Goal: Information Seeking & Learning: Check status

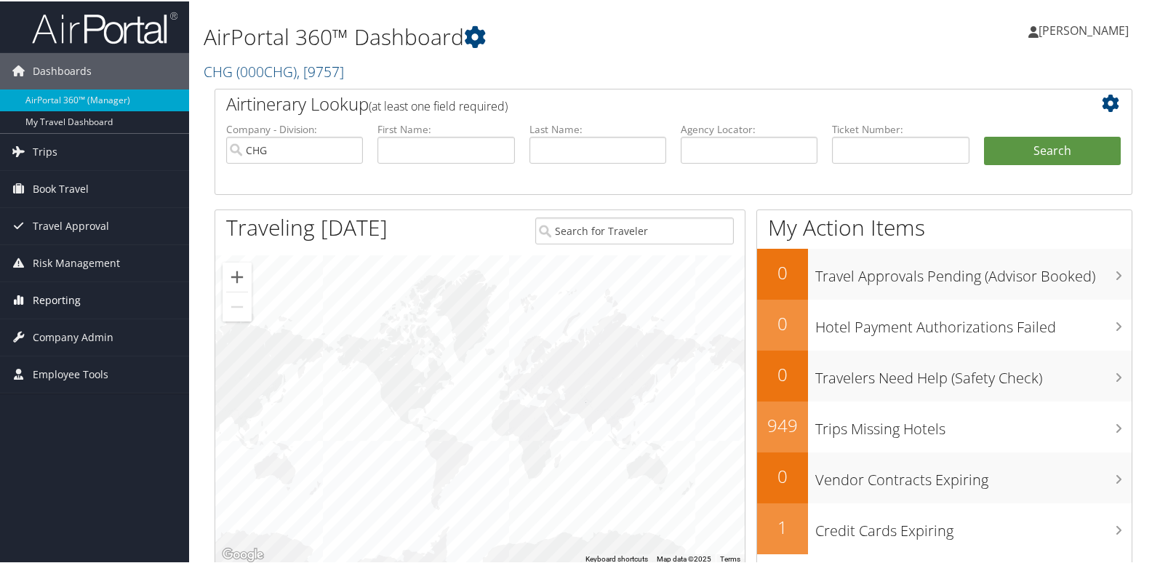
click at [81, 302] on link "Reporting" at bounding box center [94, 299] width 189 height 36
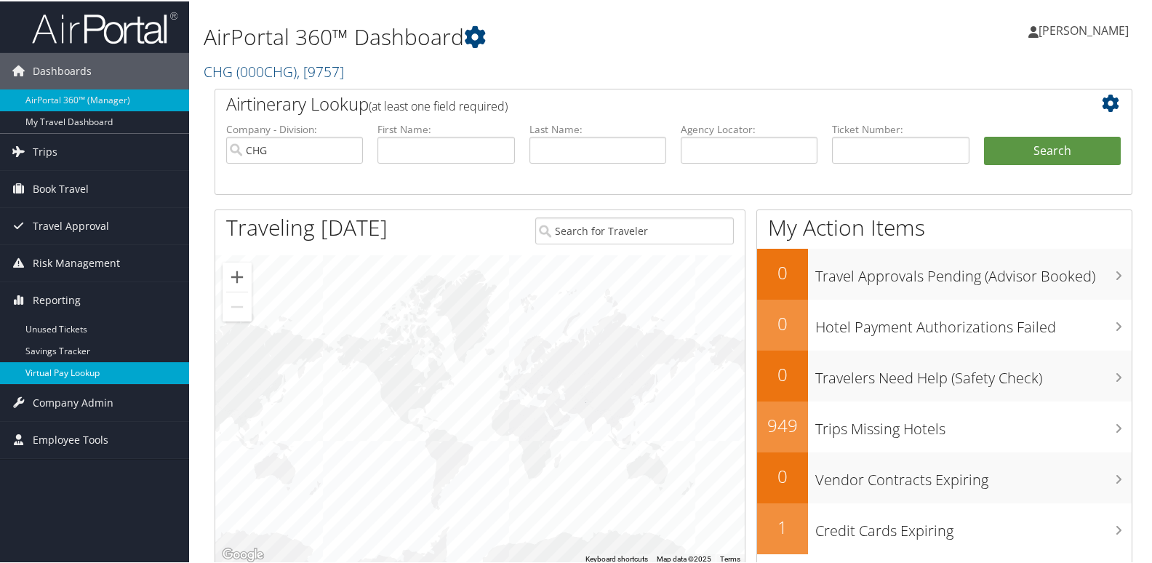
click at [109, 372] on link "Virtual Pay Lookup" at bounding box center [94, 372] width 189 height 22
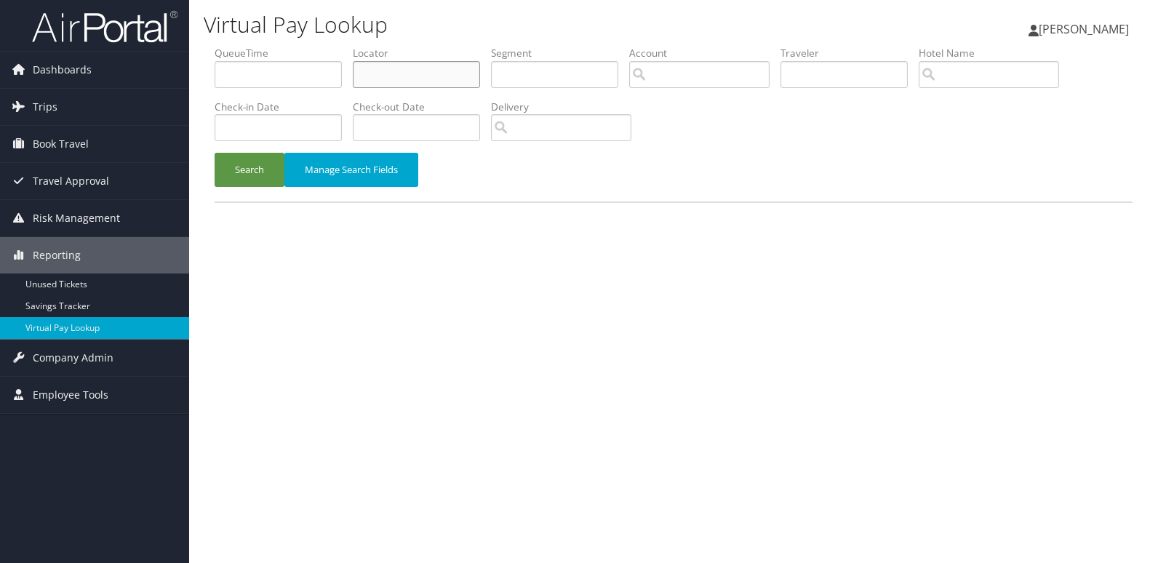
click at [431, 73] on input "text" at bounding box center [416, 74] width 127 height 27
paste input "FWINLM"
type input "FWINLM"
click at [247, 169] on button "Search" at bounding box center [249, 170] width 70 height 34
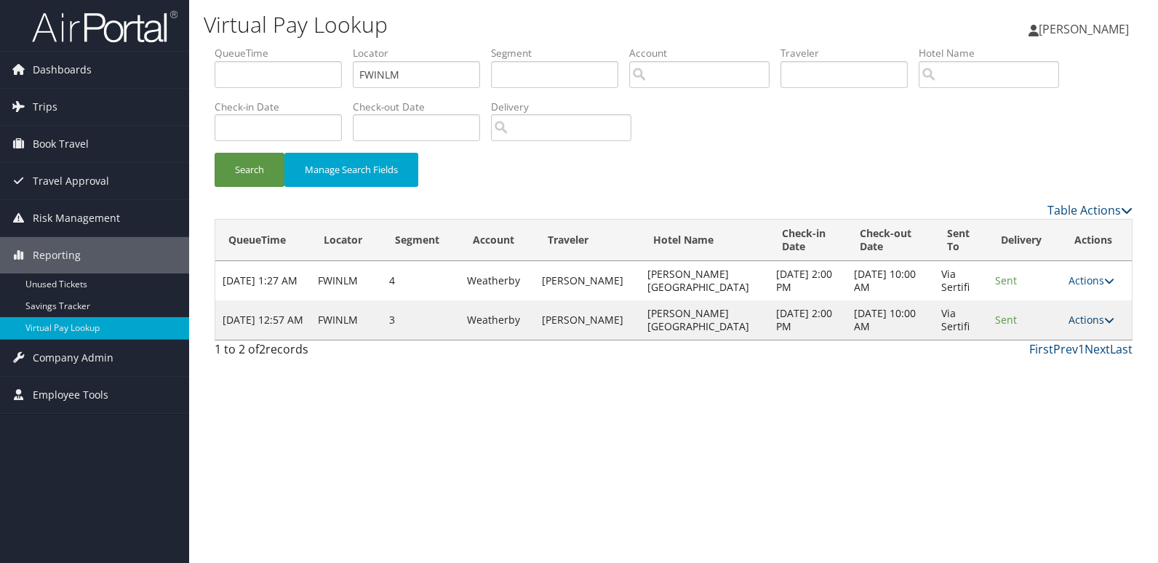
click at [1068, 316] on link "Actions" at bounding box center [1091, 320] width 46 height 14
click at [1073, 358] on link "Logs" at bounding box center [1060, 365] width 92 height 25
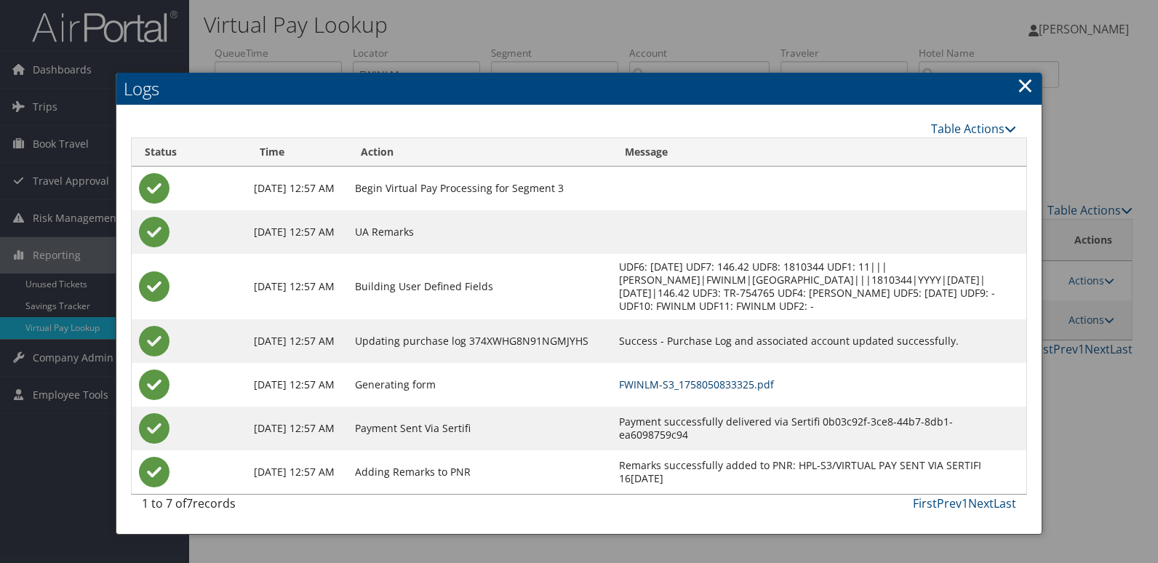
click at [774, 379] on link "FWINLM-S3_1758050833325.pdf" at bounding box center [696, 384] width 155 height 14
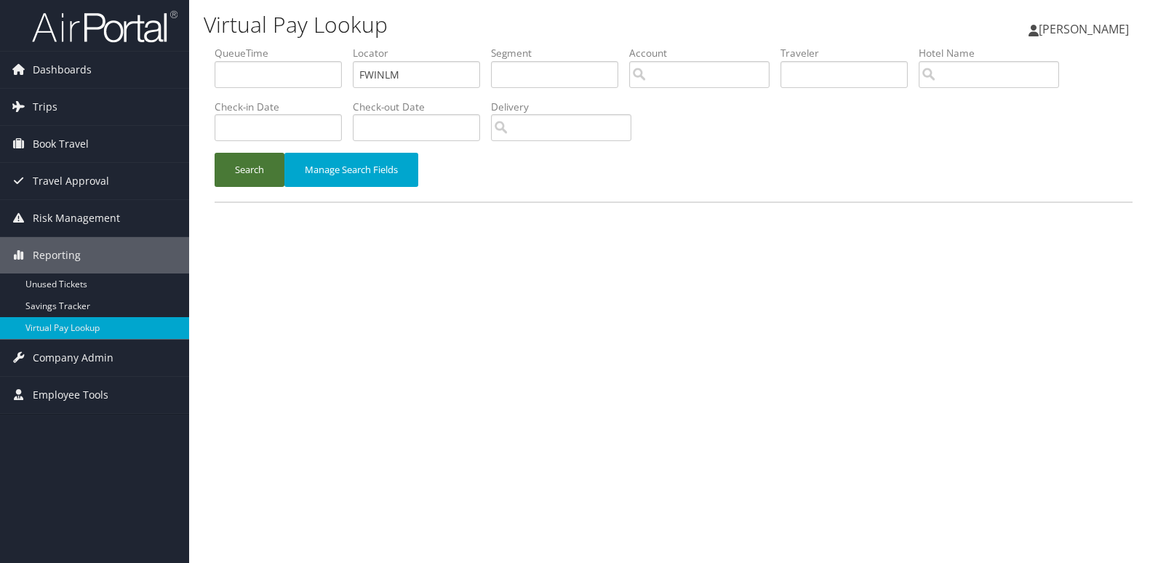
click at [245, 162] on button "Search" at bounding box center [249, 170] width 70 height 34
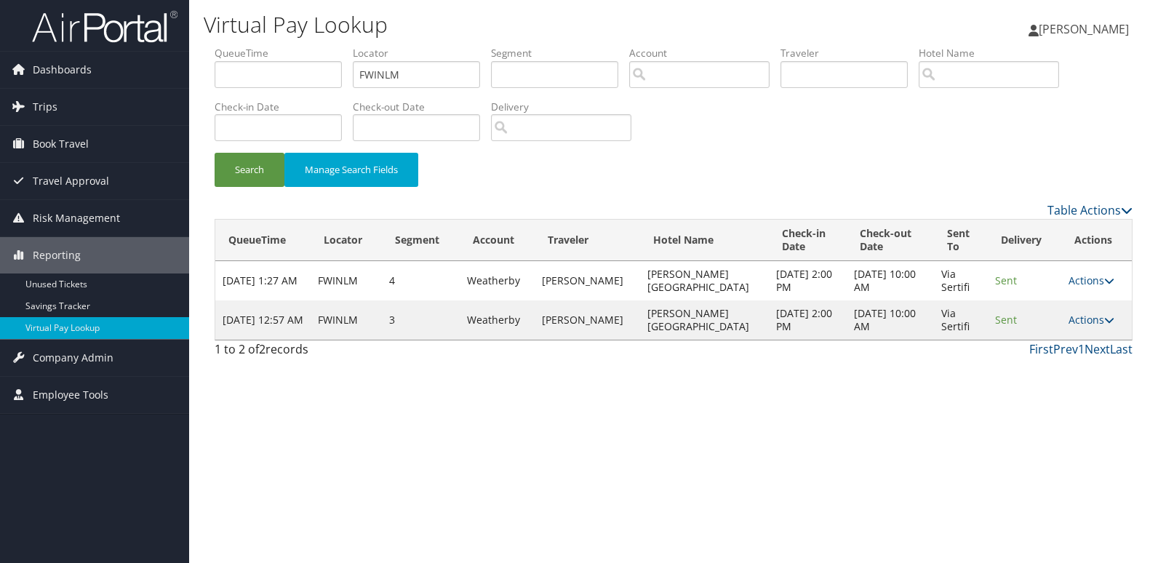
click at [1075, 327] on td "Actions Resend Logs View Itinerary" at bounding box center [1096, 319] width 71 height 39
click at [1096, 325] on link "Actions" at bounding box center [1091, 320] width 46 height 14
click at [1094, 350] on link "Resend" at bounding box center [1060, 341] width 92 height 25
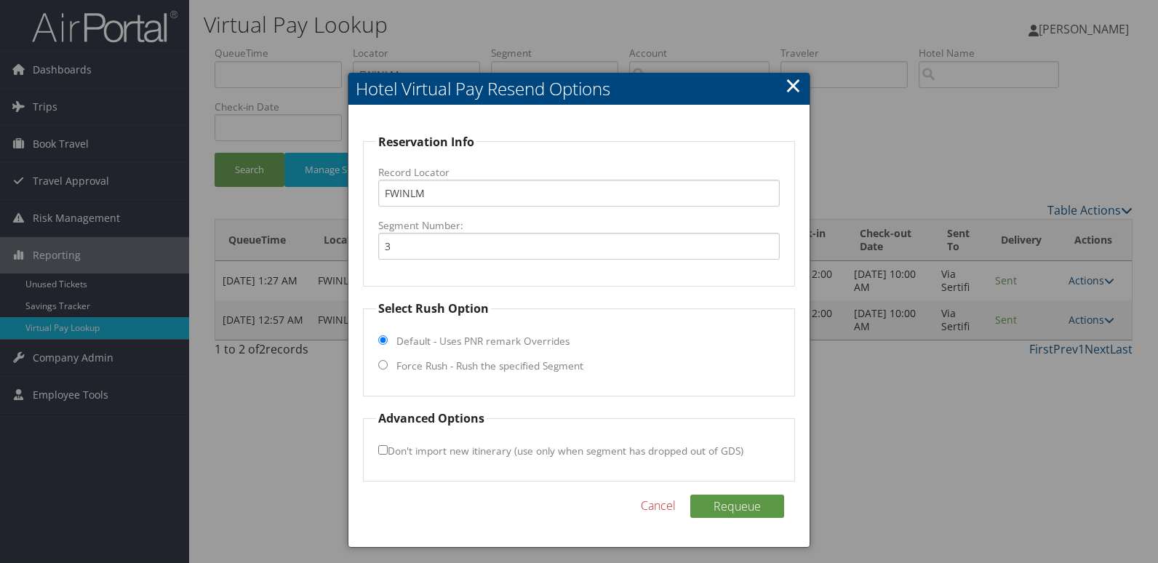
click at [457, 369] on label "Force Rush - Rush the specified Segment" at bounding box center [489, 365] width 187 height 15
click at [388, 369] on input "Force Rush - Rush the specified Segment" at bounding box center [382, 364] width 9 height 9
radio input "true"
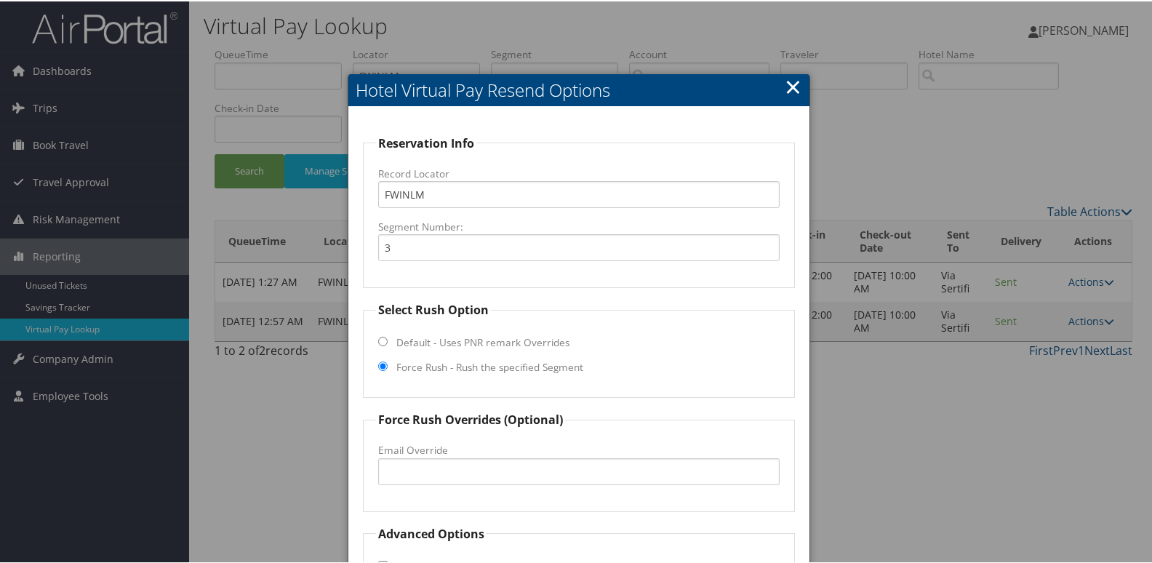
scroll to position [99, 0]
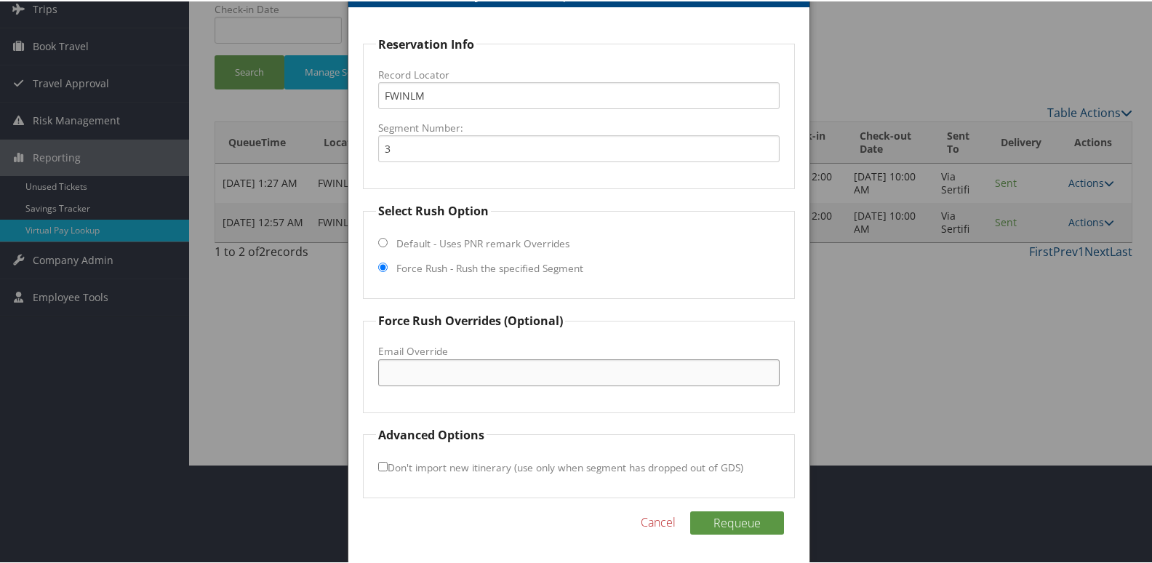
click at [460, 372] on input "Email Override" at bounding box center [579, 371] width 402 height 27
click at [662, 523] on link "Cancel" at bounding box center [658, 520] width 35 height 17
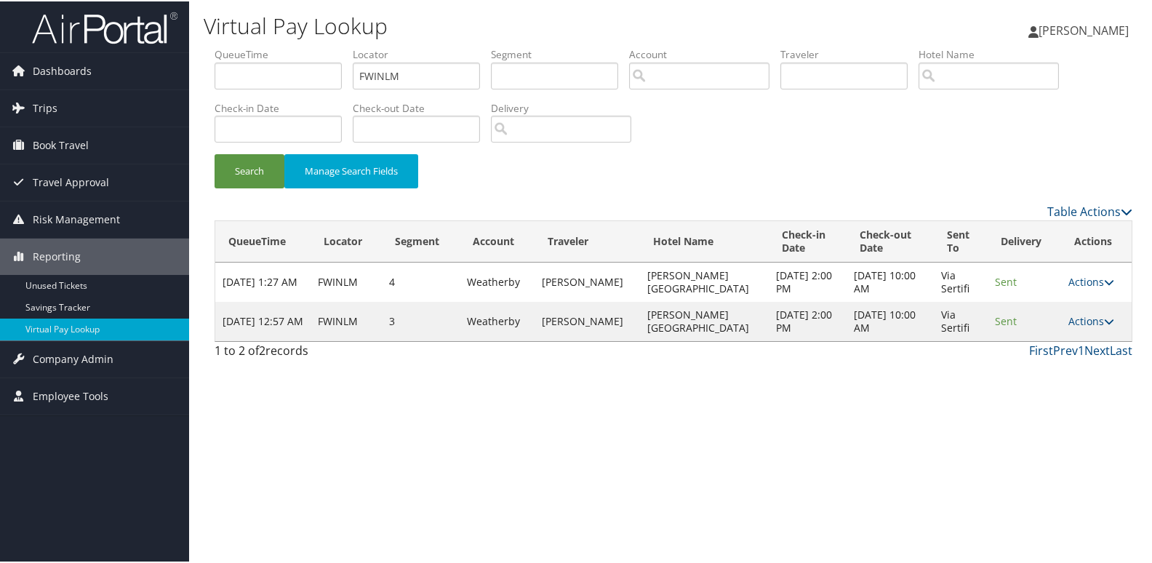
scroll to position [0, 0]
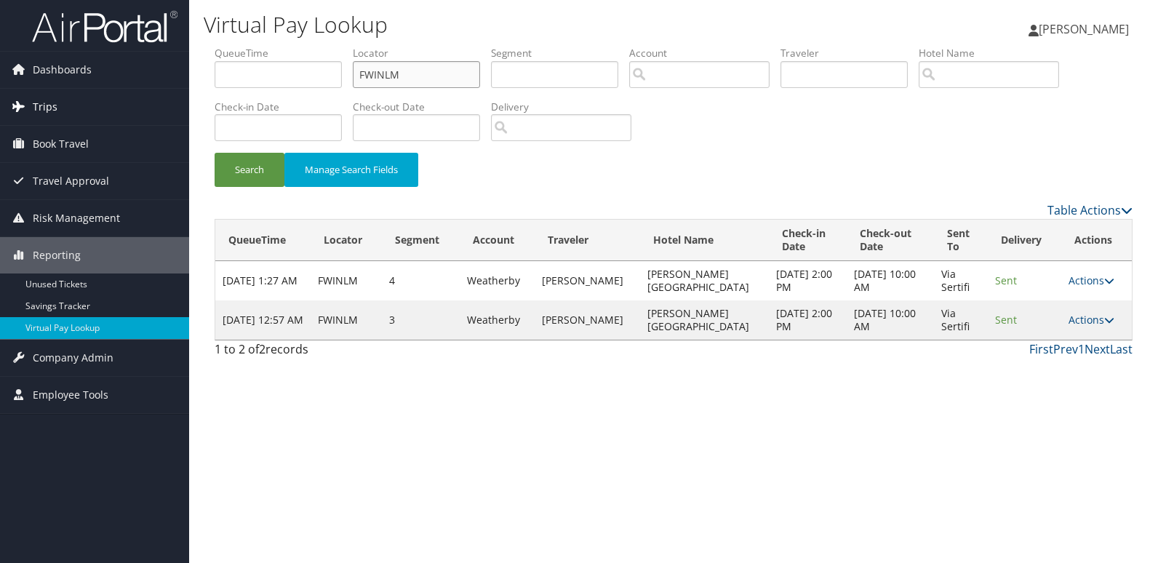
drag, startPoint x: 454, startPoint y: 73, endPoint x: 165, endPoint y: 100, distance: 289.9
click at [190, 95] on div "Virtual Pay Lookup Mack Bravo Mack Bravo My Settings Travel Agency Contacts Vie…" at bounding box center [673, 281] width 968 height 563
paste input "LLPAYP"
type input "LLPAYP"
click at [256, 162] on button "Search" at bounding box center [249, 170] width 70 height 34
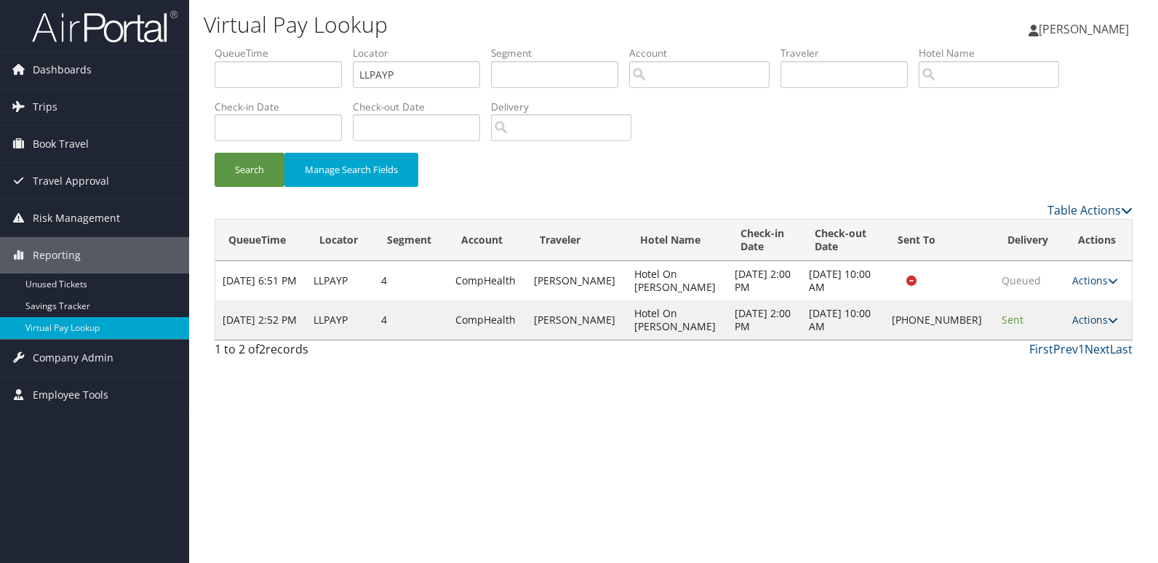
click at [1075, 326] on link "Actions" at bounding box center [1095, 320] width 46 height 14
click at [1060, 382] on link "Logs" at bounding box center [1044, 372] width 124 height 25
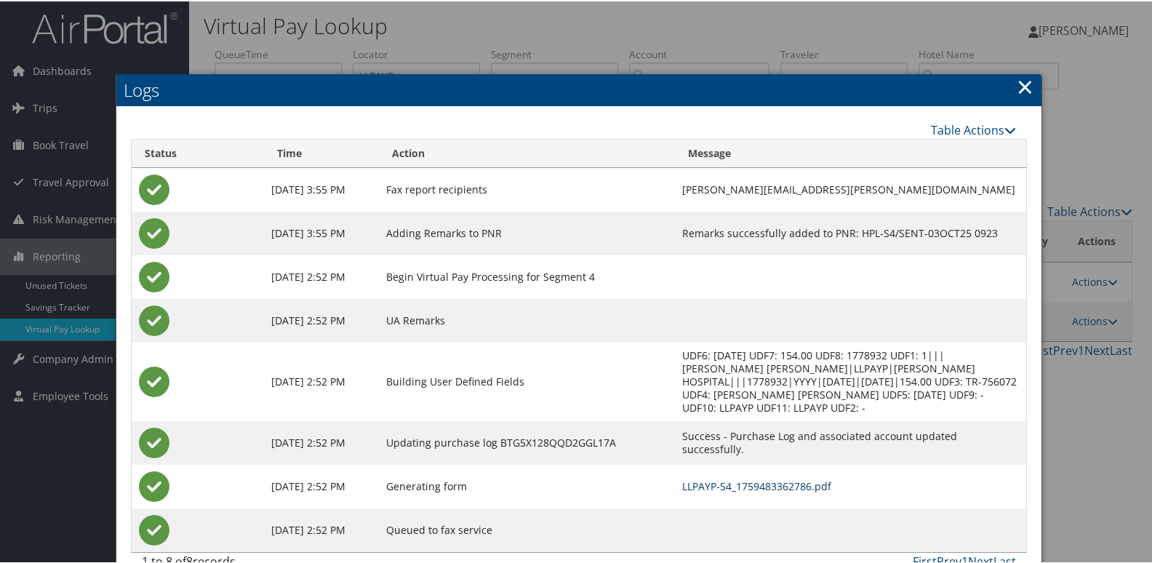
click at [747, 478] on link "LLPAYP-S4_1759483362786.pdf" at bounding box center [756, 485] width 149 height 14
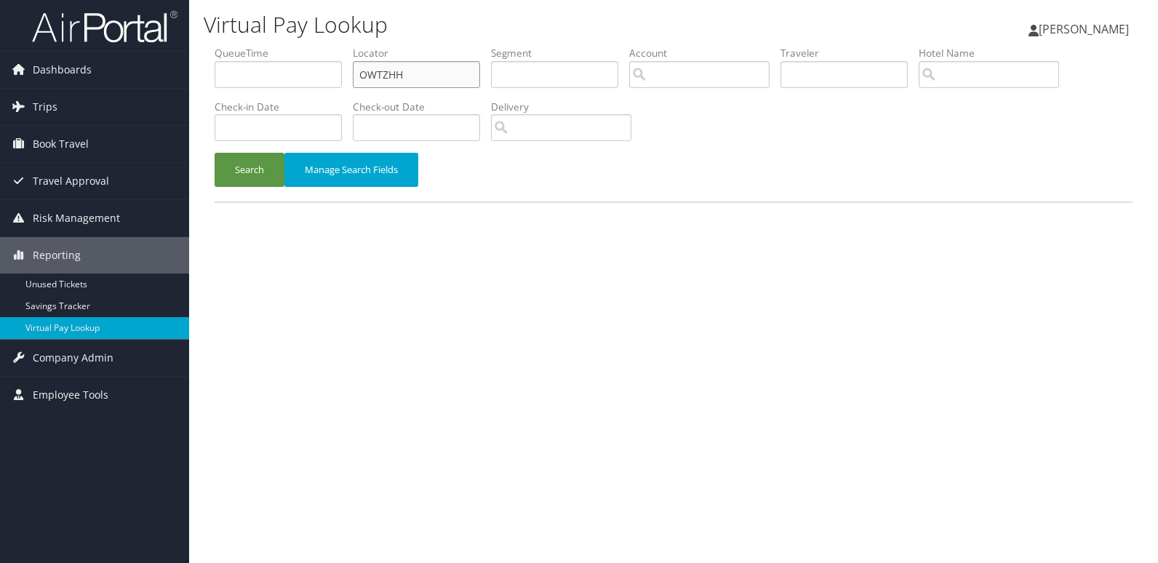
click at [454, 85] on input "OWTZHH" at bounding box center [416, 74] width 127 height 27
paste input "LMSTXO"
type input "LMSTXO"
click at [248, 188] on div "Search Manage Search Fields" at bounding box center [673, 177] width 939 height 49
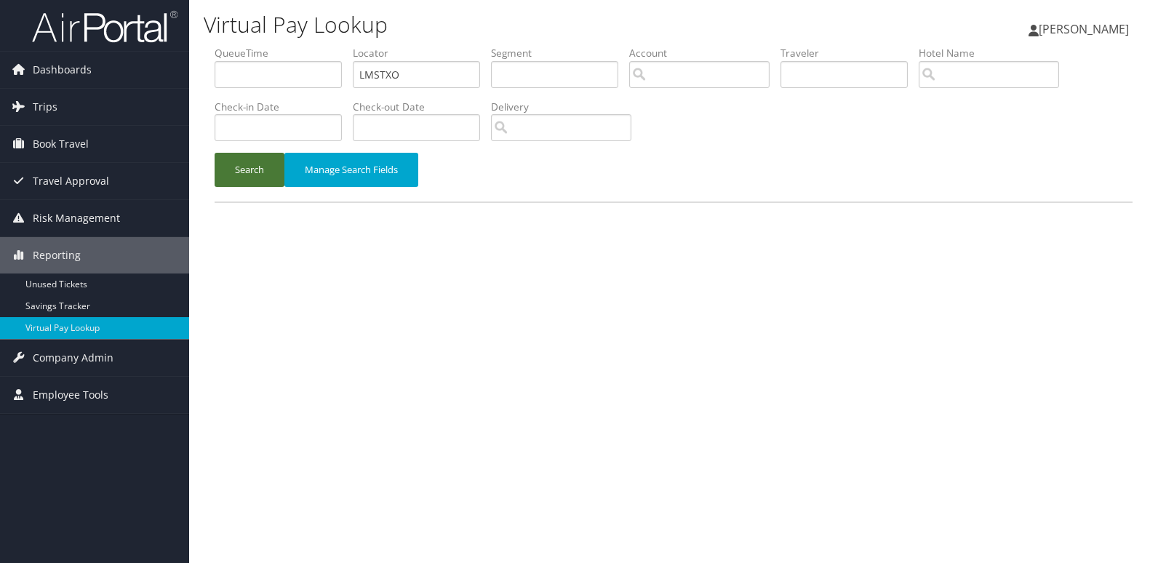
click at [249, 166] on button "Search" at bounding box center [249, 170] width 70 height 34
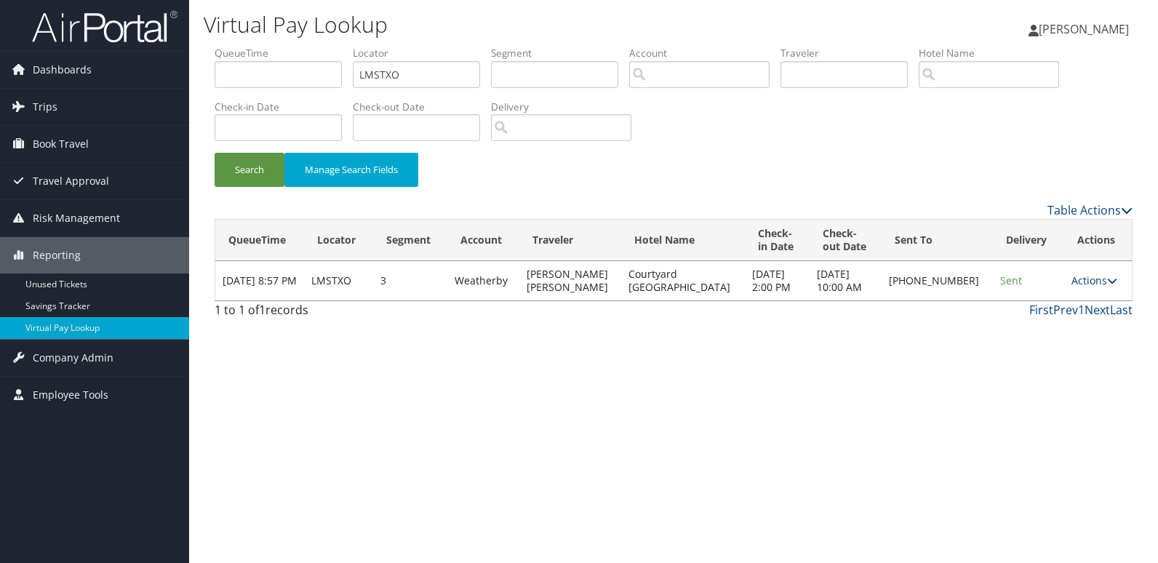
click at [1071, 278] on link "Actions" at bounding box center [1094, 280] width 46 height 14
click at [1043, 329] on link "Logs" at bounding box center [1043, 326] width 124 height 25
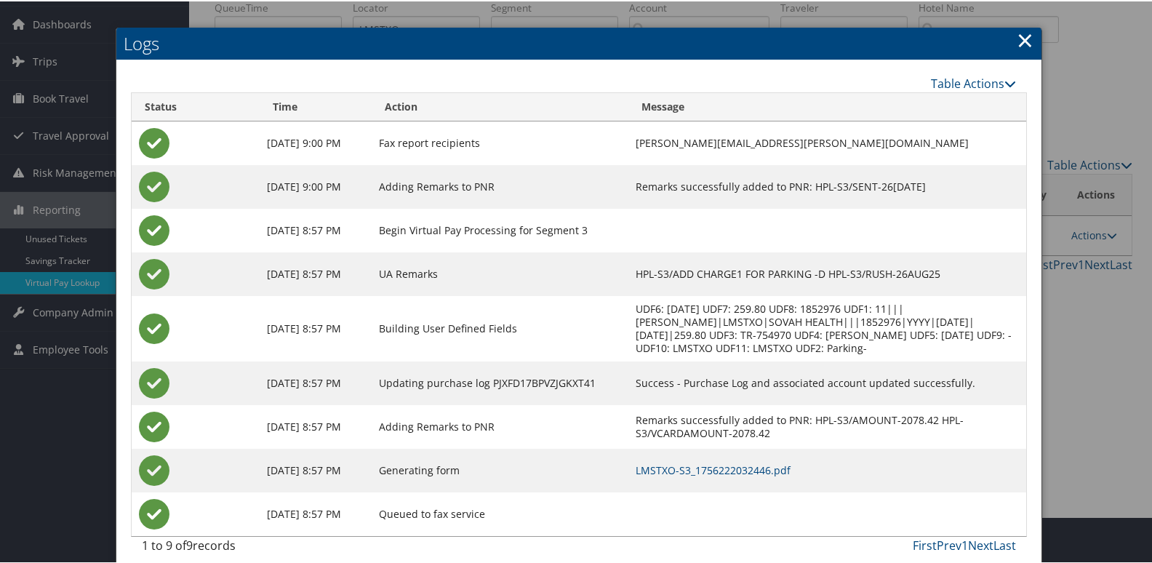
scroll to position [72, 0]
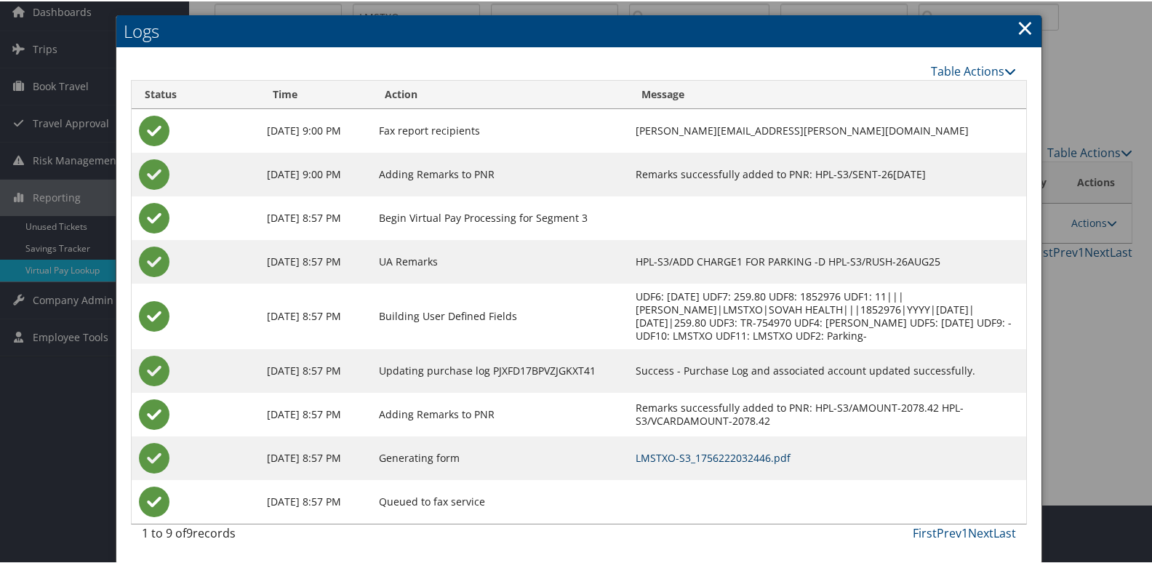
click at [782, 454] on link "LMSTXO-S3_1756222032446.pdf" at bounding box center [712, 456] width 155 height 14
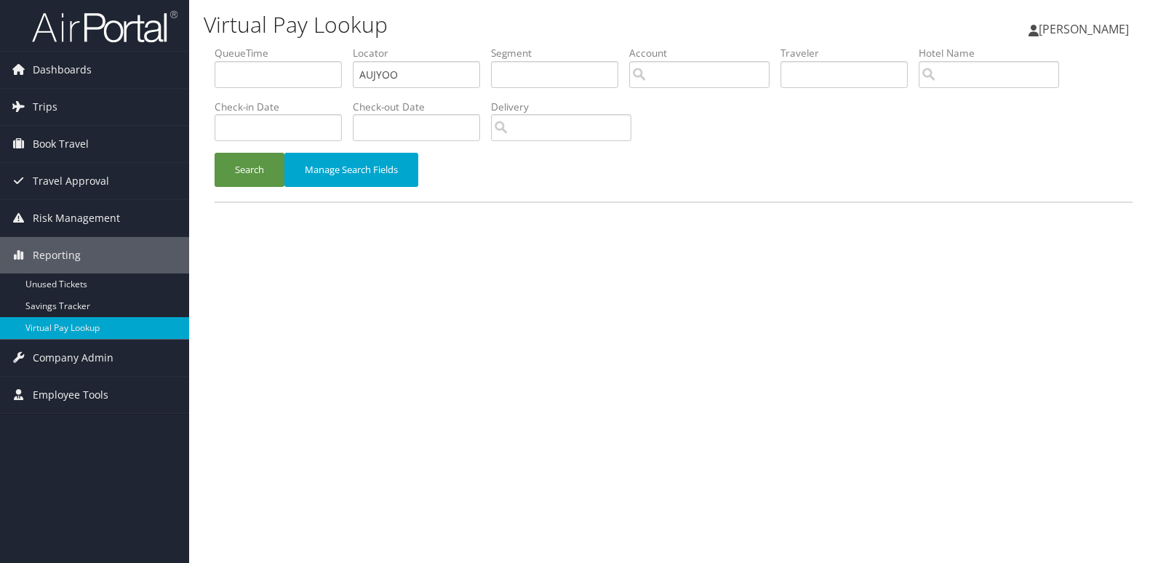
click at [444, 51] on label "Locator" at bounding box center [422, 53] width 138 height 15
click at [428, 80] on input "AUJYOO" at bounding box center [416, 74] width 127 height 27
paste input "HKAIKF"
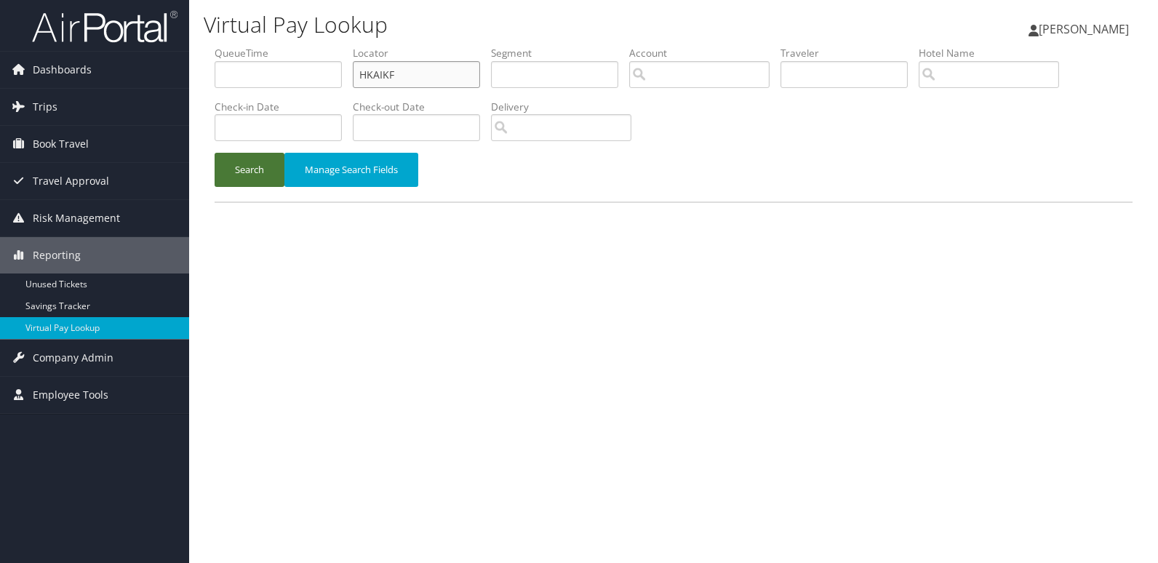
type input "HKAIKF"
click at [215, 184] on button "Search" at bounding box center [249, 170] width 70 height 34
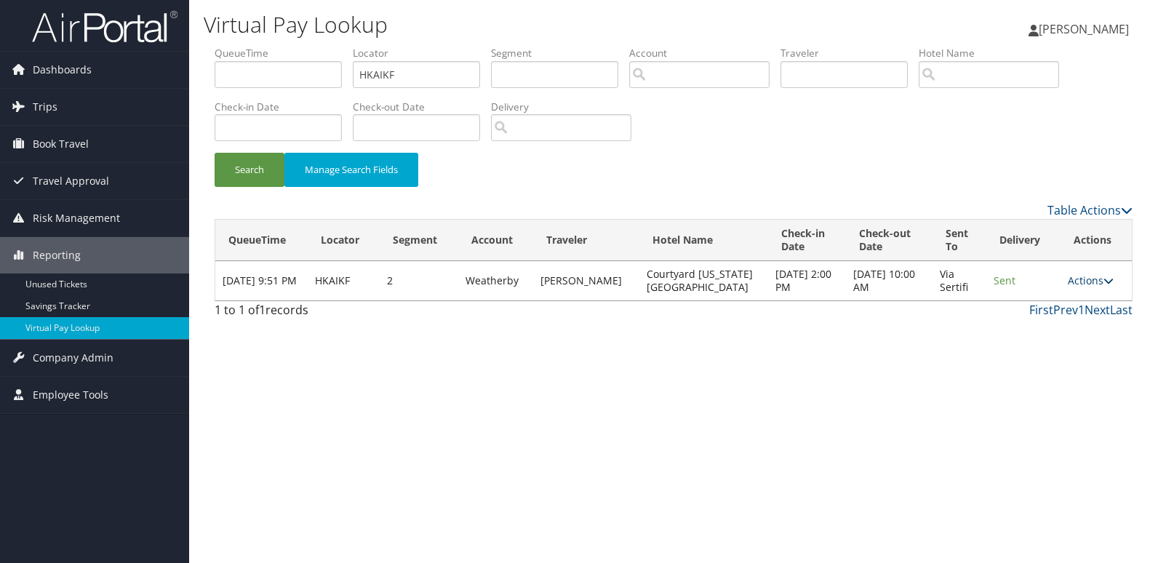
click at [1075, 279] on link "Actions" at bounding box center [1090, 280] width 46 height 14
click at [1080, 336] on link "Logs" at bounding box center [1062, 326] width 92 height 25
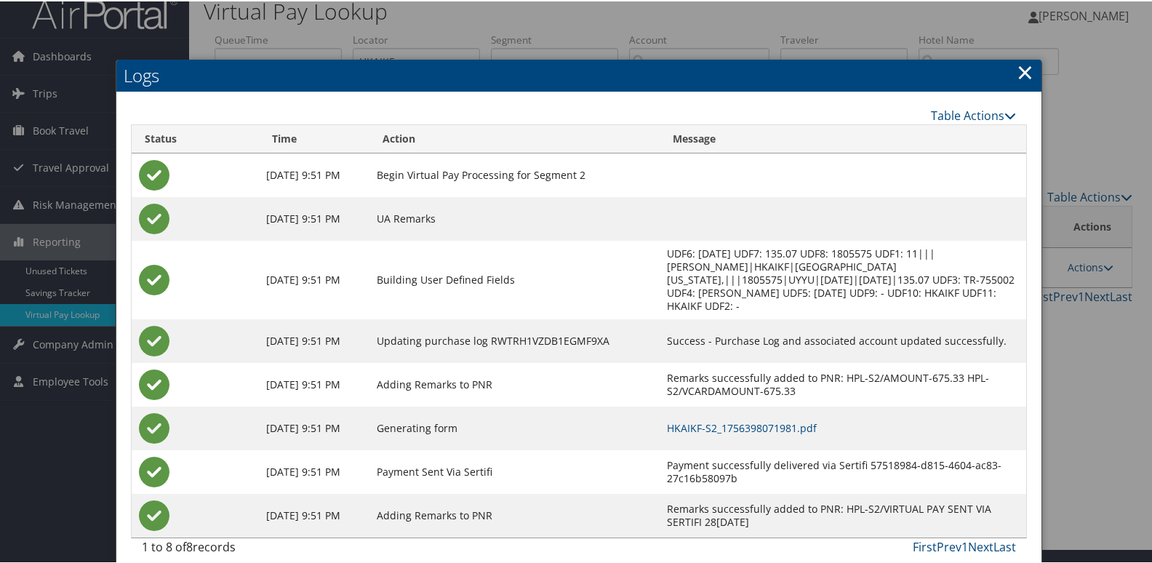
scroll to position [28, 0]
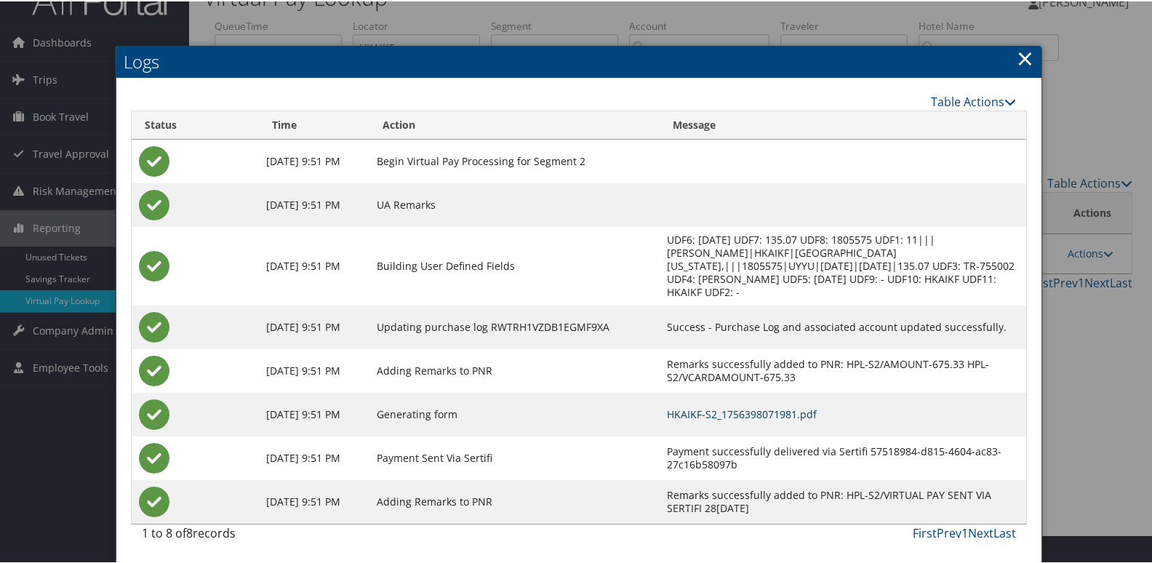
click at [809, 415] on link "HKAIKF-S2_1756398071981.pdf" at bounding box center [742, 413] width 150 height 14
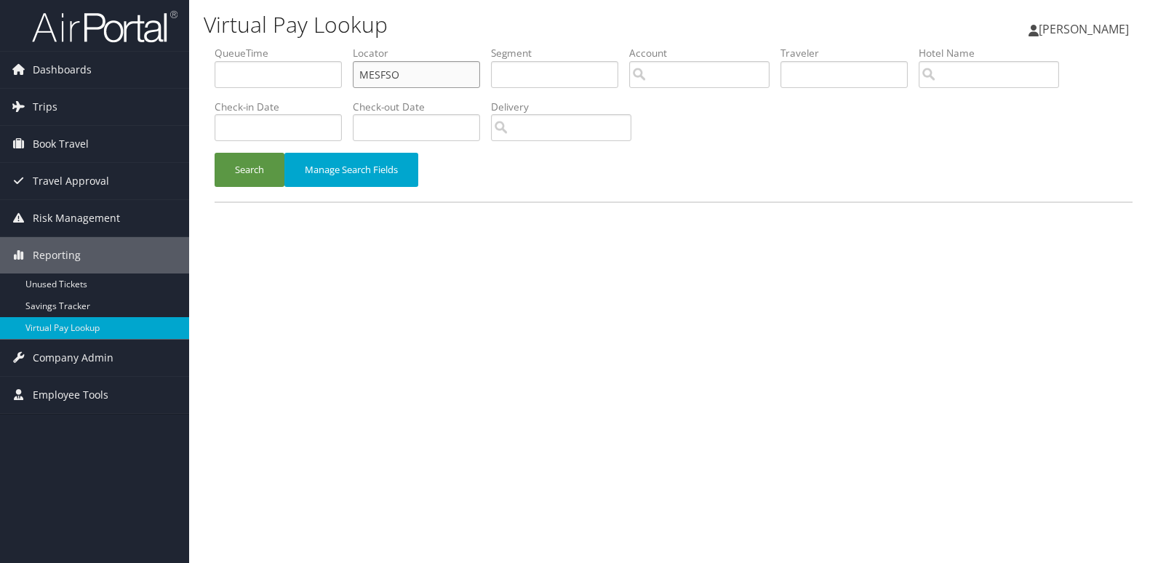
click at [396, 66] on input "MESFSO" at bounding box center [416, 74] width 127 height 27
paste input "JDBYI"
type input "MJDBYI"
click at [260, 162] on button "Search" at bounding box center [249, 170] width 70 height 34
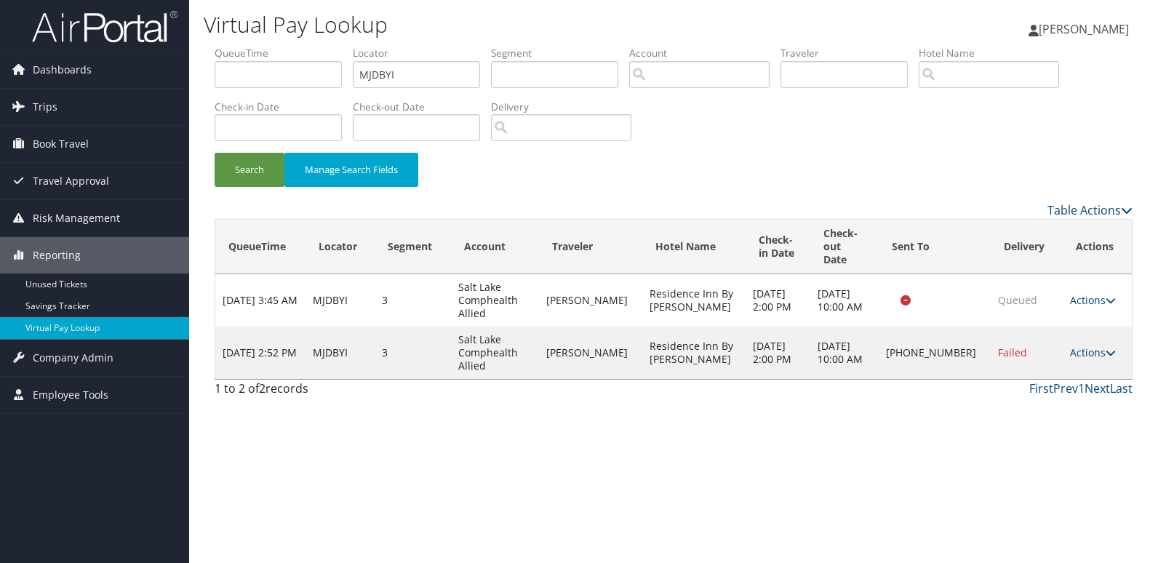
click at [1075, 345] on link "Actions" at bounding box center [1093, 352] width 46 height 14
click at [1057, 392] on link "Logs" at bounding box center [1041, 385] width 124 height 25
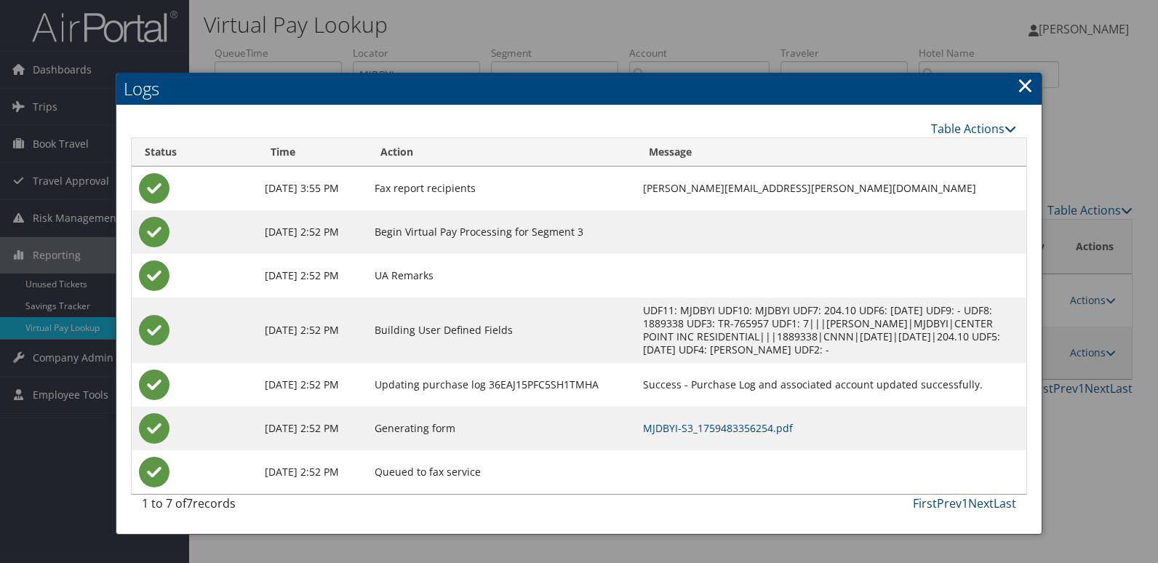
click at [745, 435] on td "MJDBYI-S3_1759483356254.pdf" at bounding box center [830, 428] width 390 height 44
click at [748, 431] on link "MJDBYI-S3_1759483356254.pdf" at bounding box center [718, 428] width 150 height 14
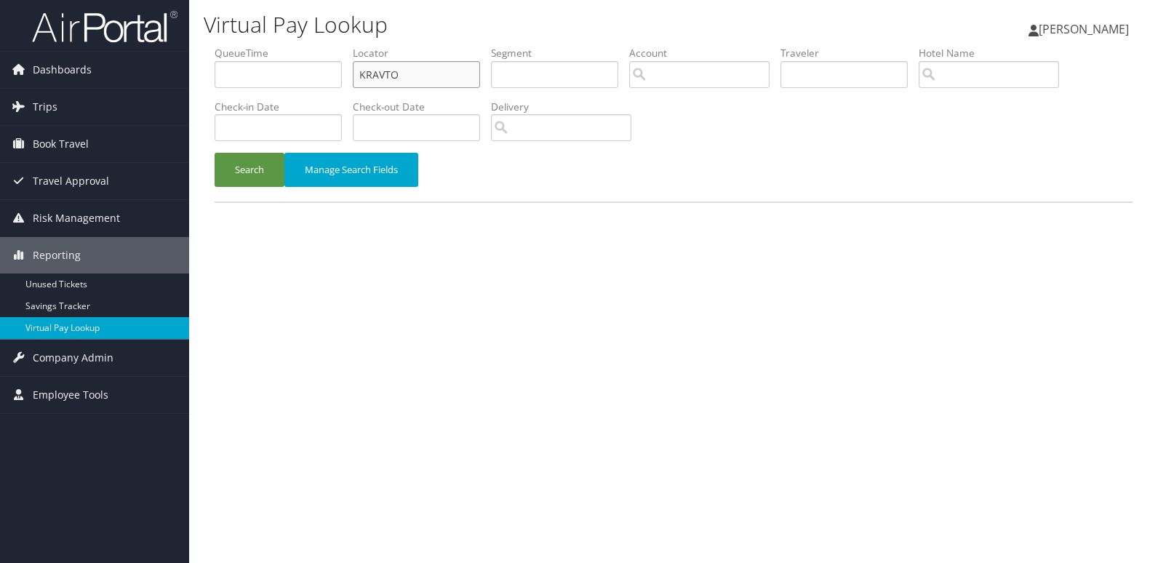
drag, startPoint x: 0, startPoint y: 0, endPoint x: 321, endPoint y: 105, distance: 337.3
click at [322, 46] on ul "QueueTime Locator KRAVTO Segment Account Traveler Hotel Name Check-in Date Chec…" at bounding box center [673, 46] width 918 height 0
paste input "YWVRF"
type input "KYWVRF"
click at [281, 162] on button "Search" at bounding box center [249, 170] width 70 height 34
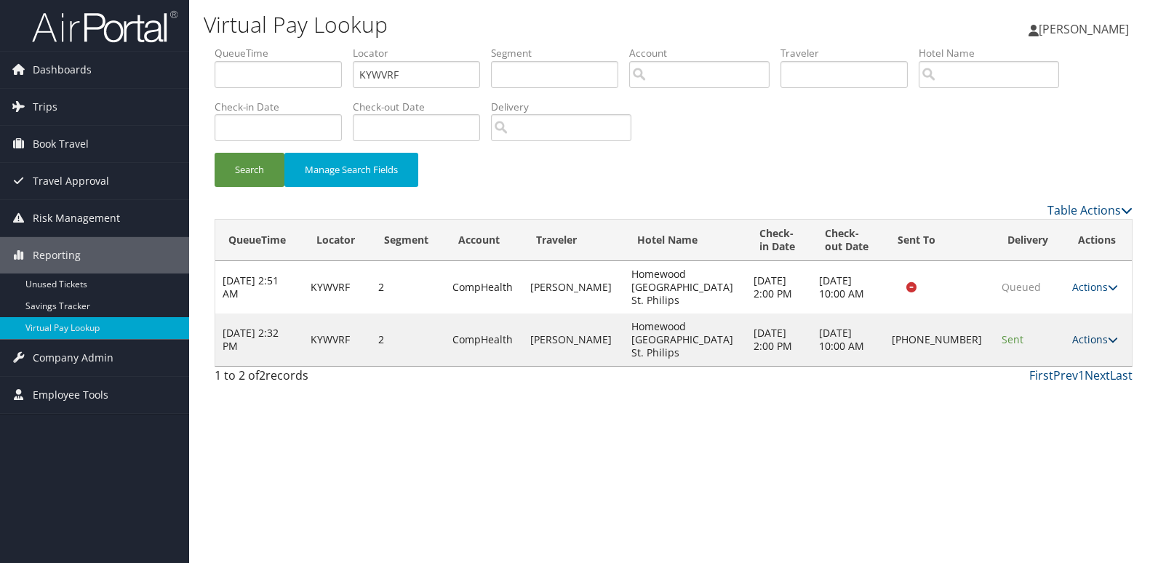
click at [1086, 332] on link "Actions" at bounding box center [1095, 339] width 46 height 14
click at [1066, 363] on link "Logs" at bounding box center [1044, 365] width 124 height 25
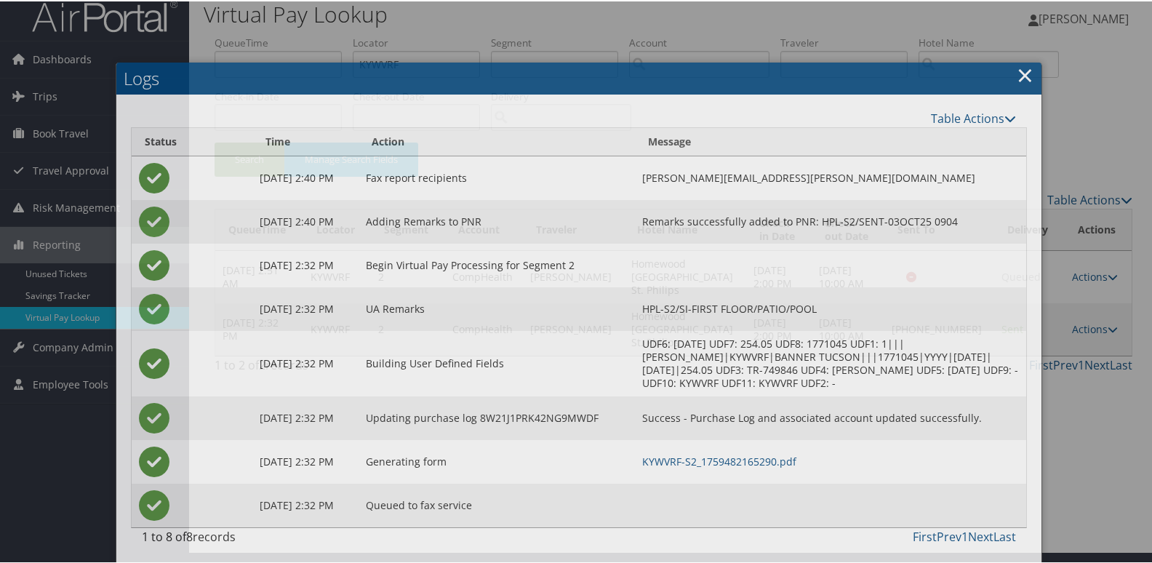
scroll to position [15, 0]
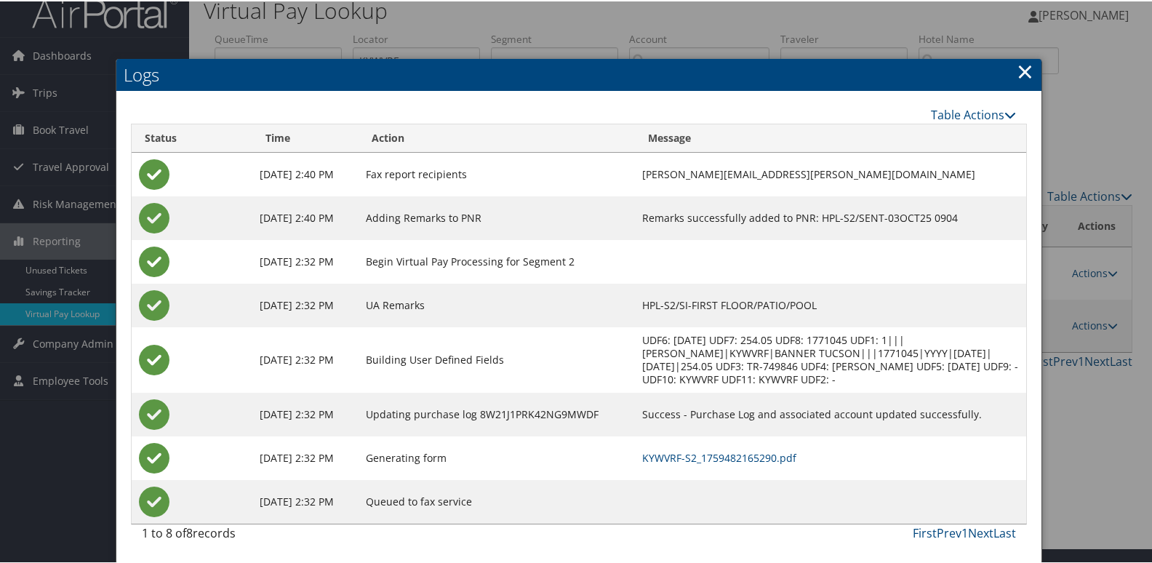
click at [807, 454] on td "KYWVRF-S2_1759482165290.pdf" at bounding box center [830, 457] width 391 height 44
click at [793, 457] on link "KYWVRF-S2_1759482165290.pdf" at bounding box center [719, 456] width 154 height 14
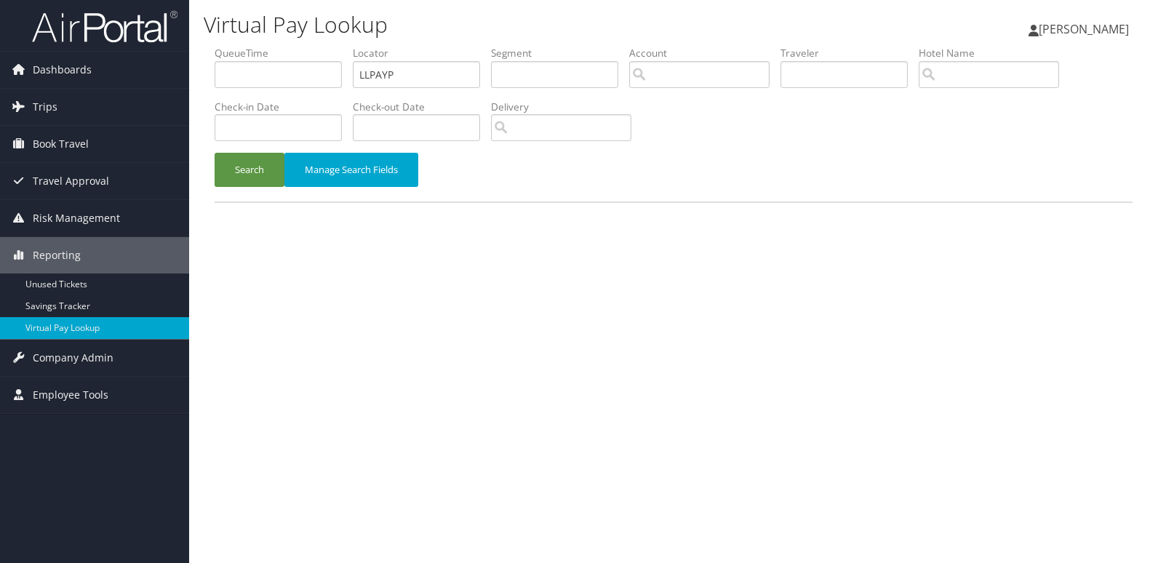
click at [389, 59] on label "Locator" at bounding box center [422, 53] width 138 height 15
click at [390, 59] on label "Locator" at bounding box center [422, 53] width 138 height 15
click at [398, 81] on input "LLPAYP" at bounding box center [416, 74] width 127 height 27
paste input "GGVQRL"
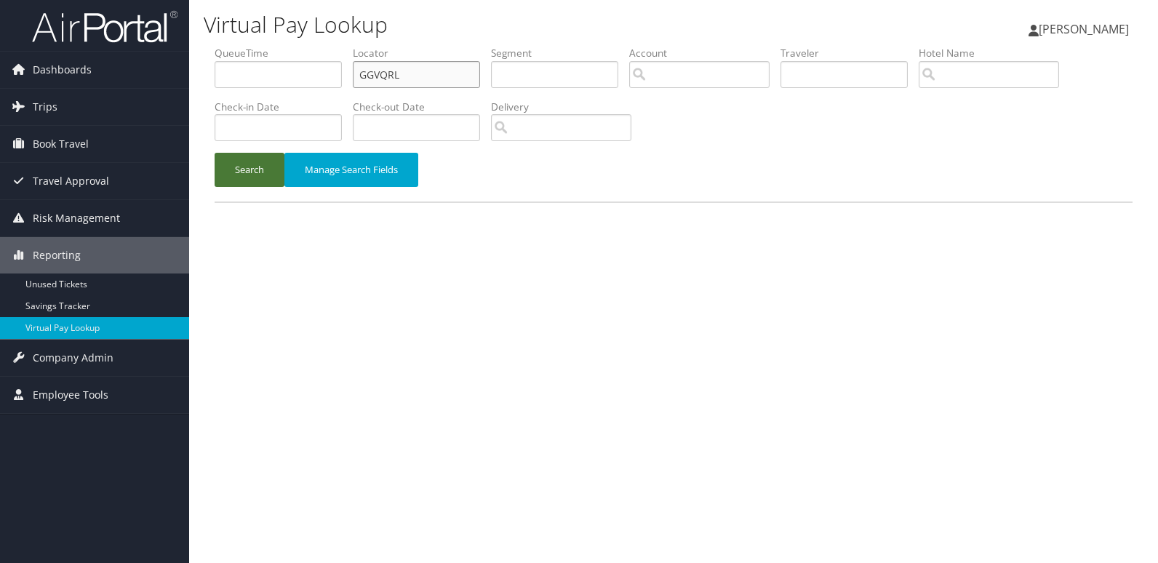
type input "GGVQRL"
click at [250, 174] on button "Search" at bounding box center [249, 170] width 70 height 34
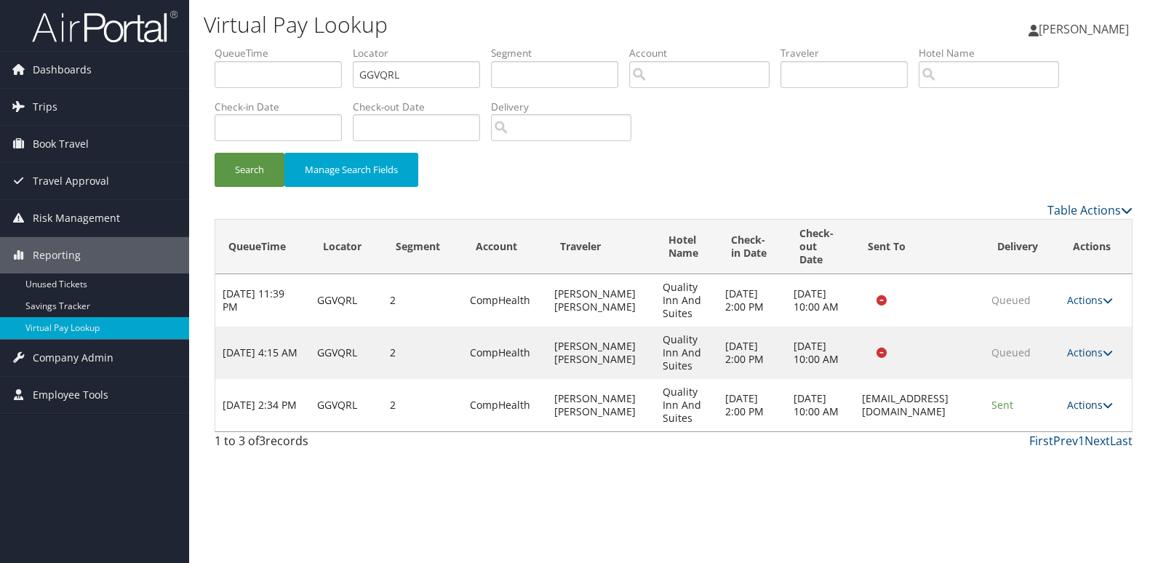
click at [1100, 405] on link "Actions" at bounding box center [1090, 405] width 46 height 14
click at [1066, 449] on link "Logs" at bounding box center [1065, 450] width 92 height 25
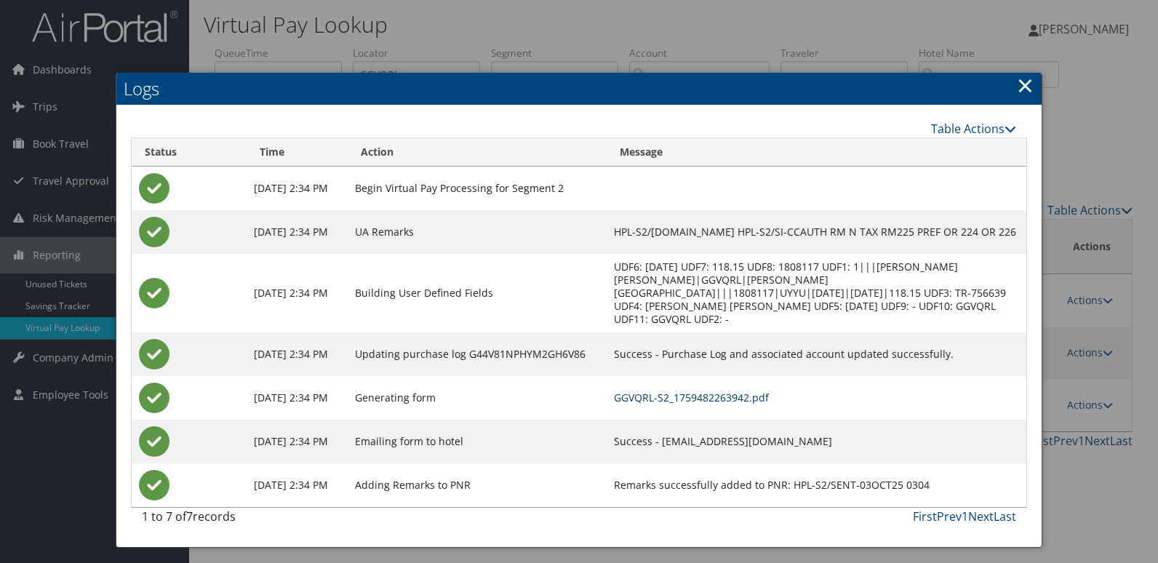
click at [769, 392] on link "GGVQRL-S2_1759482263942.pdf" at bounding box center [691, 397] width 155 height 14
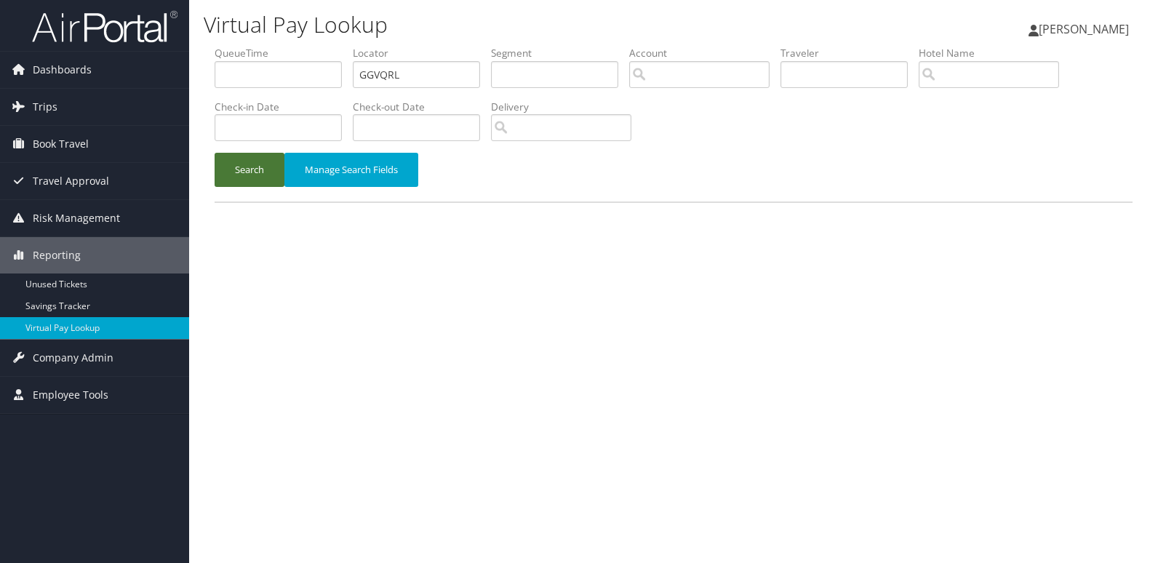
drag, startPoint x: 0, startPoint y: 0, endPoint x: 276, endPoint y: 191, distance: 335.4
click at [253, 172] on button "Search" at bounding box center [249, 170] width 70 height 34
click at [420, 70] on input "KYWVRF" at bounding box center [416, 74] width 127 height 27
paste input "GGVQRL"
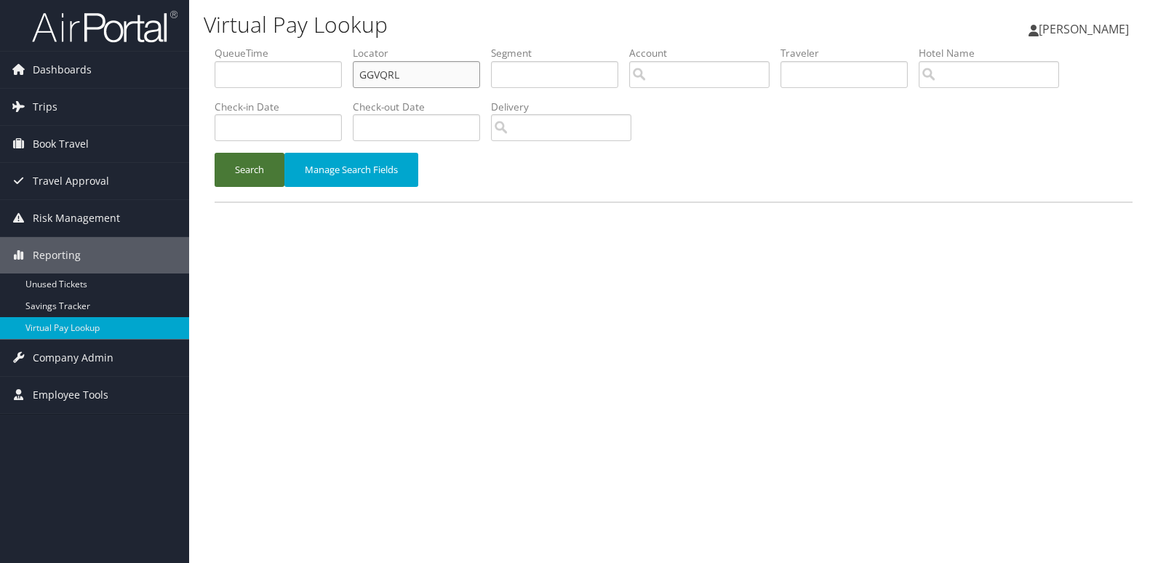
type input "GGVQRL"
click at [253, 168] on button "Search" at bounding box center [249, 170] width 70 height 34
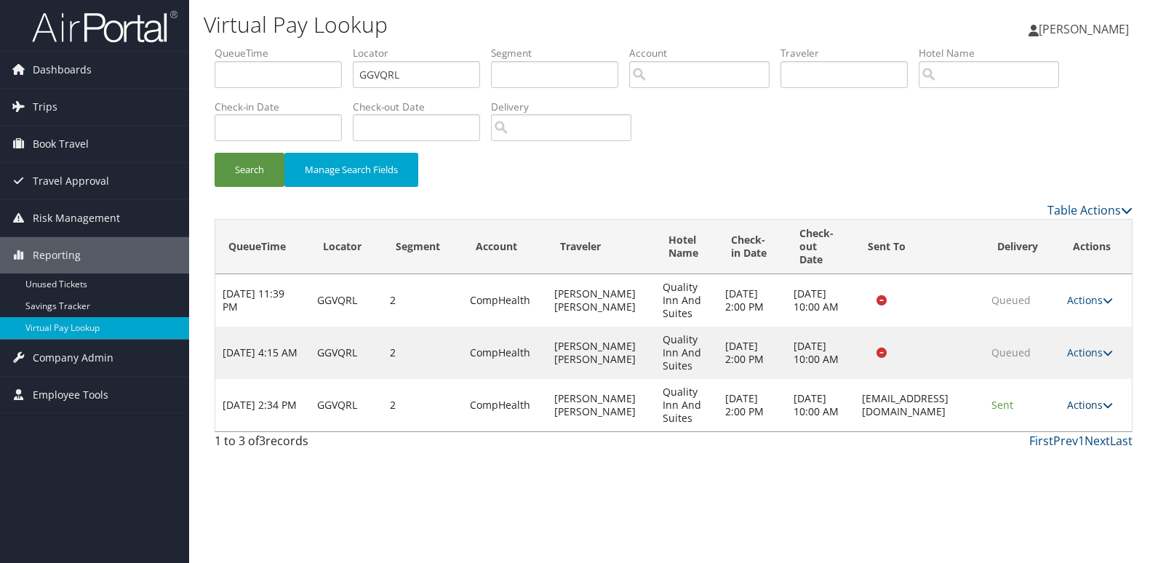
click at [1072, 404] on link "Actions" at bounding box center [1090, 405] width 46 height 14
click at [1070, 452] on link "Logs" at bounding box center [1065, 450] width 92 height 25
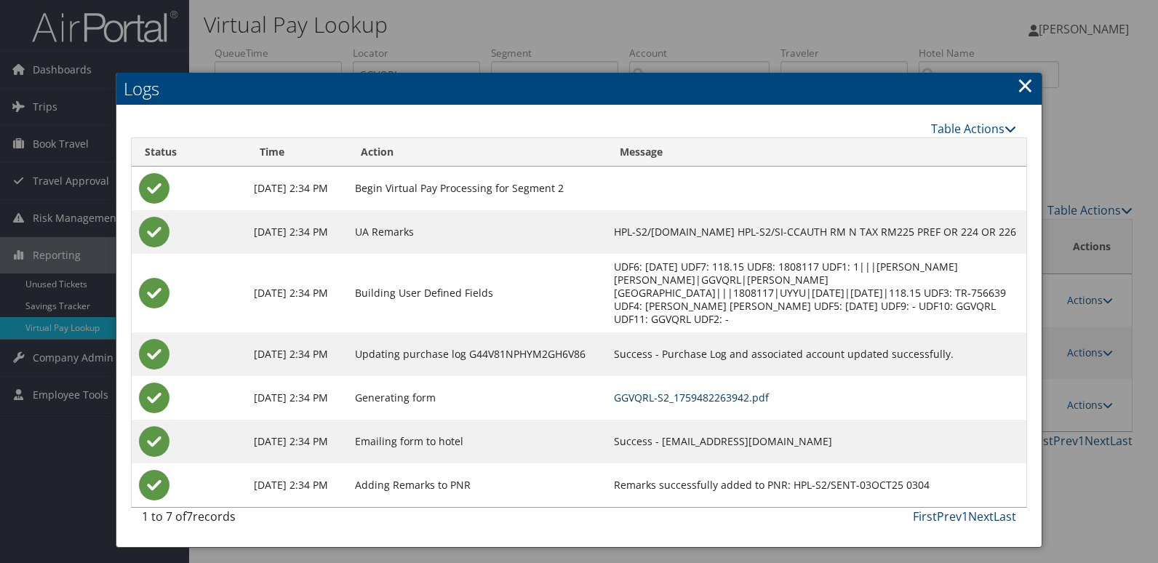
click at [769, 401] on link "GGVQRL-S2_1759482263942.pdf" at bounding box center [691, 397] width 155 height 14
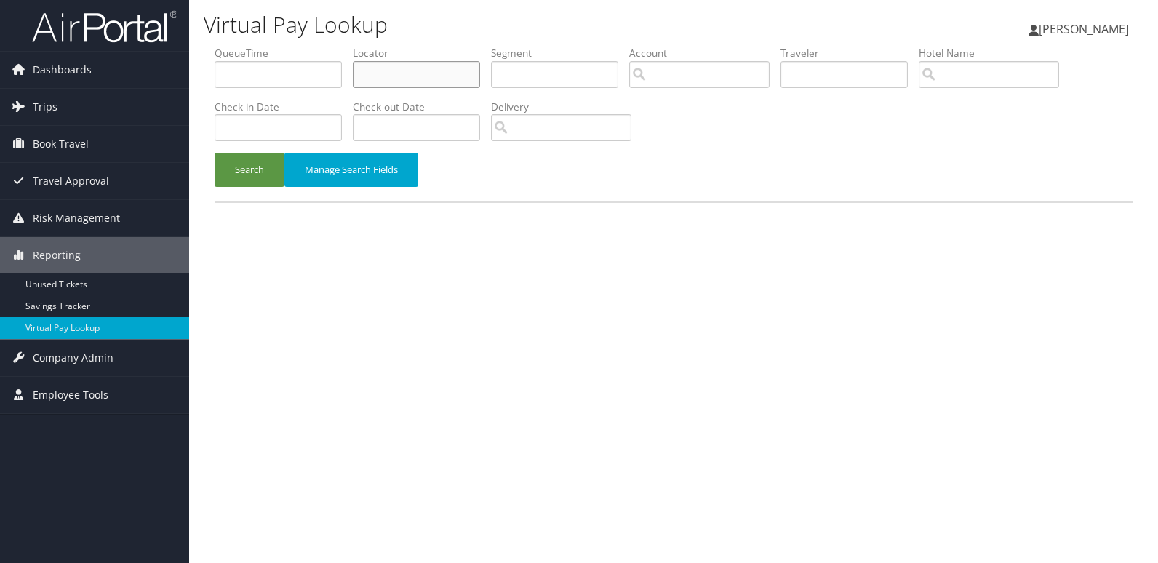
click at [421, 75] on input "text" at bounding box center [416, 74] width 127 height 27
paste input "LLPAYP"
type input "LLPAYP"
click at [262, 168] on button "Search" at bounding box center [249, 170] width 70 height 34
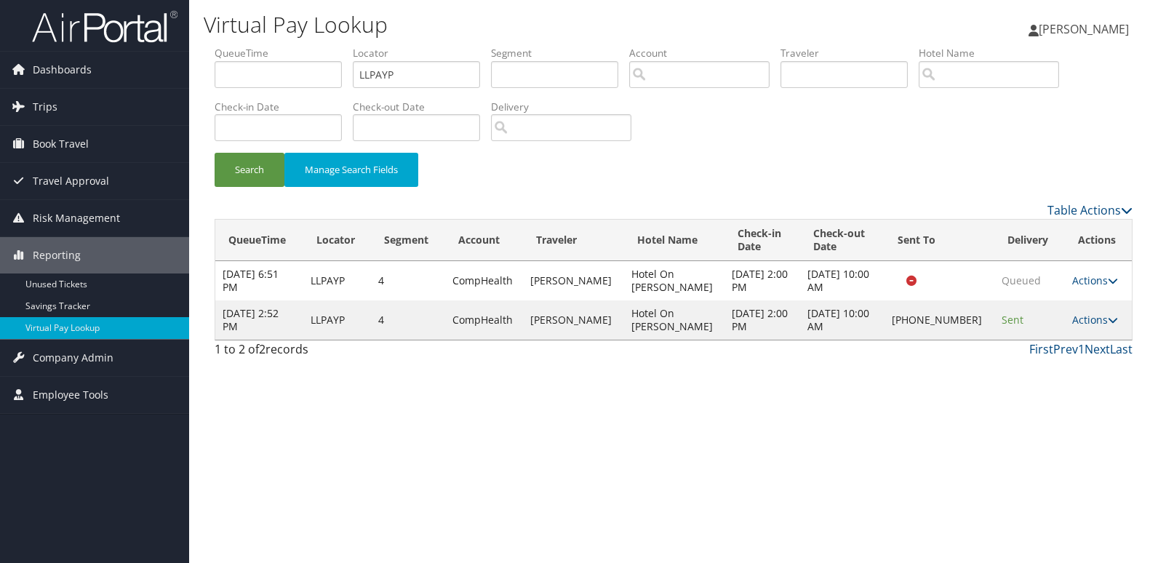
drag, startPoint x: 1089, startPoint y: 321, endPoint x: 1096, endPoint y: 326, distance: 9.3
click at [1094, 324] on link "Actions" at bounding box center [1095, 320] width 46 height 14
click at [1088, 365] on link "Logs" at bounding box center [1043, 365] width 124 height 25
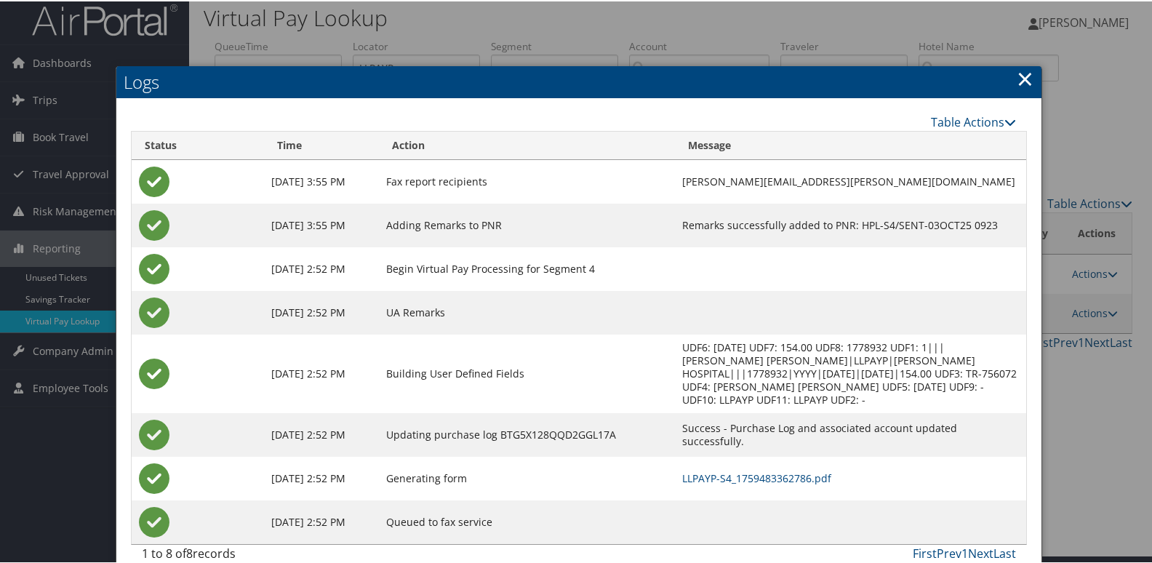
scroll to position [15, 0]
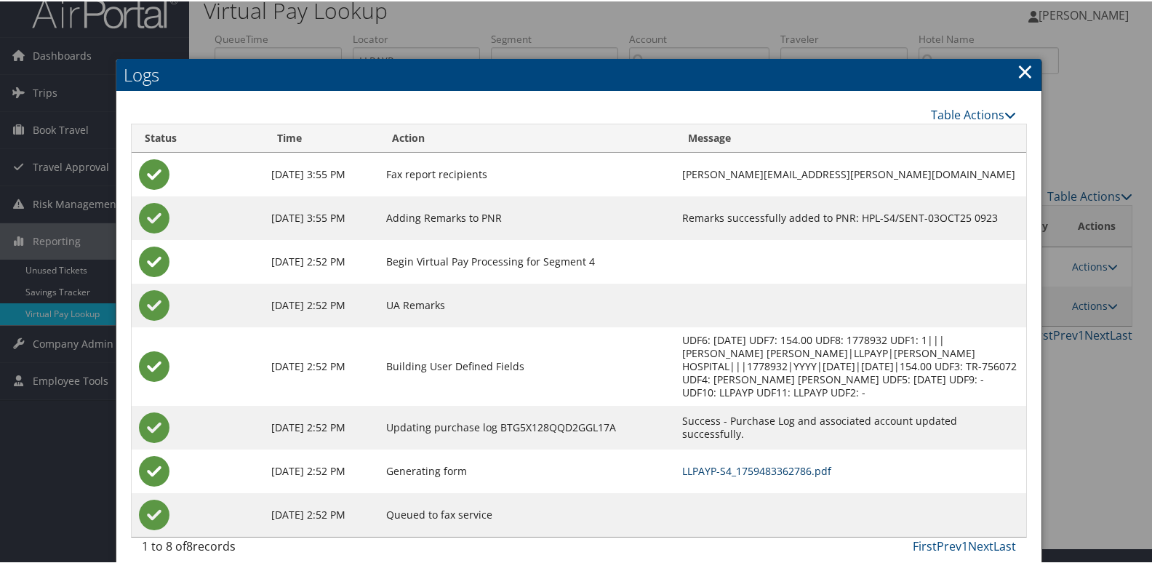
click at [752, 462] on link "LLPAYP-S4_1759483362786.pdf" at bounding box center [756, 469] width 149 height 14
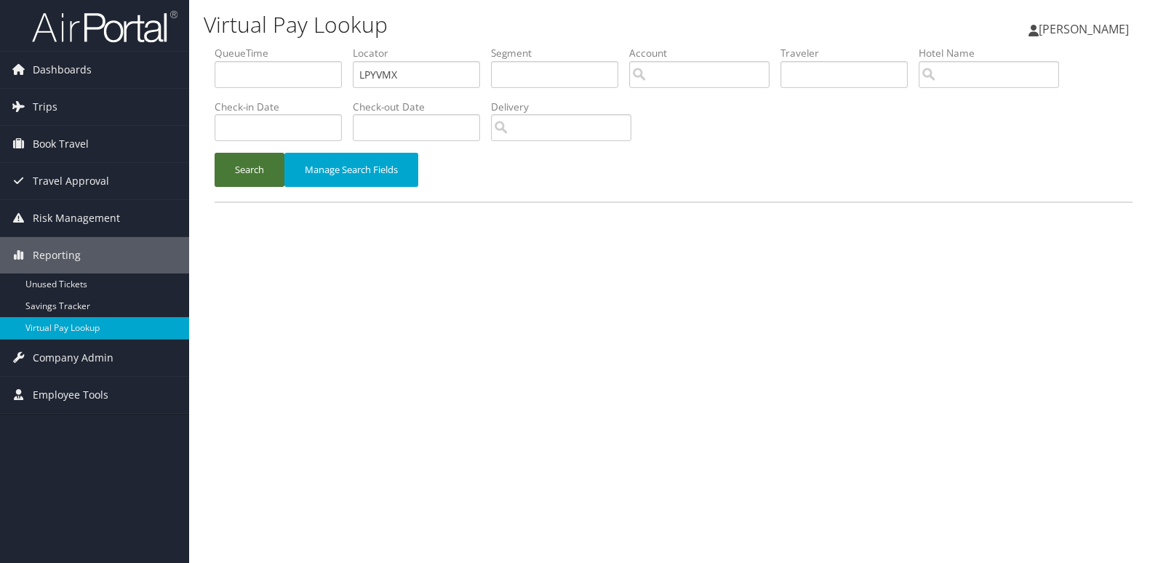
type input "LPYVMX"
drag, startPoint x: 228, startPoint y: 180, endPoint x: 538, endPoint y: 63, distance: 331.4
click at [228, 181] on button "Search" at bounding box center [249, 170] width 70 height 34
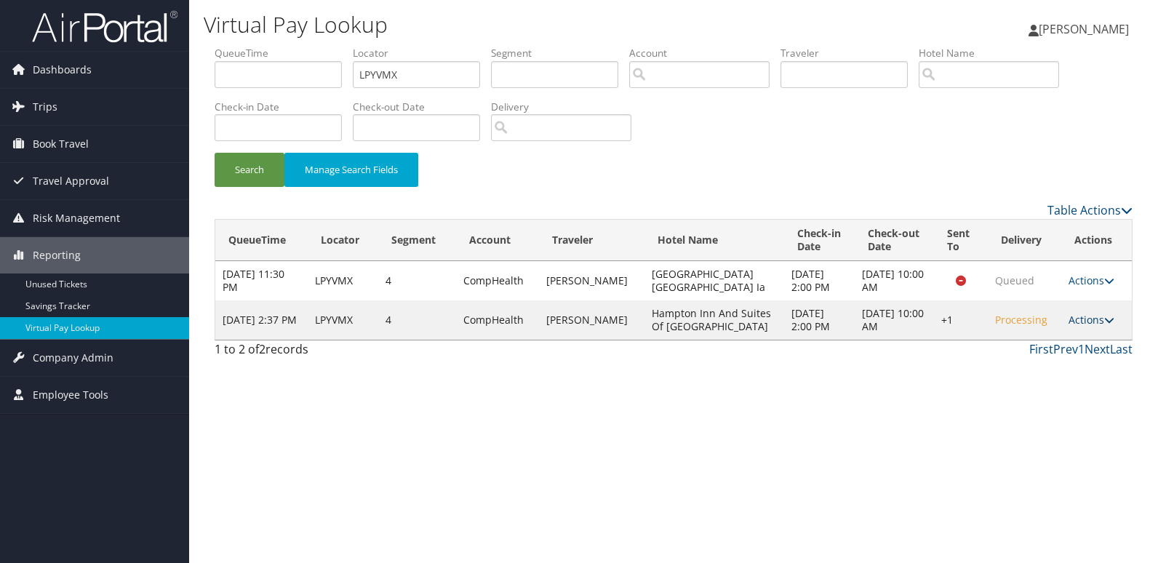
click at [1079, 324] on link "Actions" at bounding box center [1091, 320] width 46 height 14
click at [1046, 368] on link "Logs" at bounding box center [1046, 365] width 124 height 25
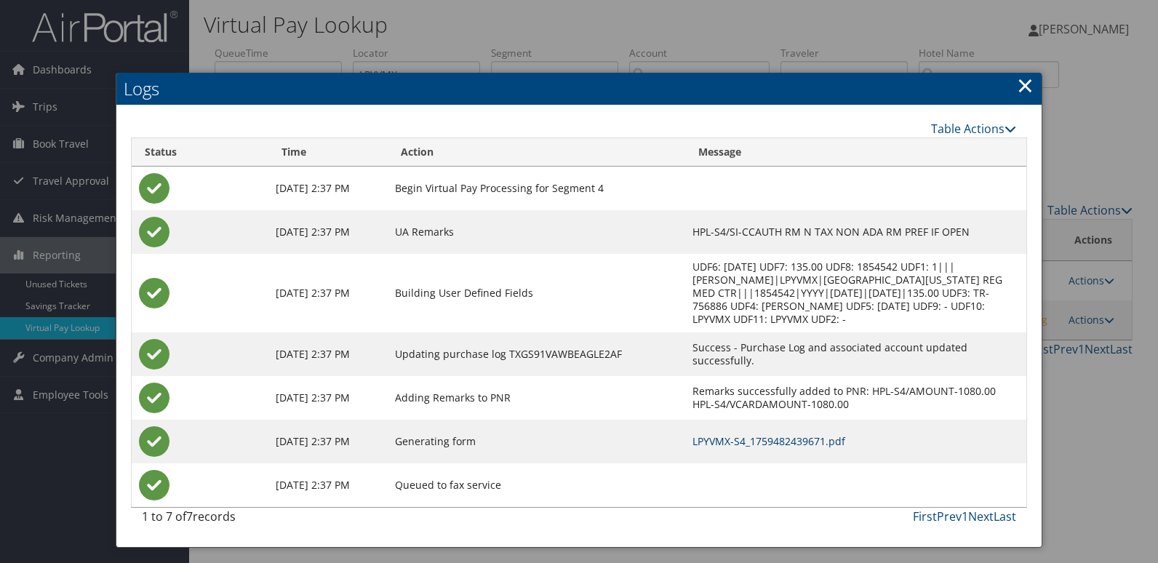
click at [814, 446] on link "LPYVMX-S4_1759482439671.pdf" at bounding box center [768, 441] width 153 height 14
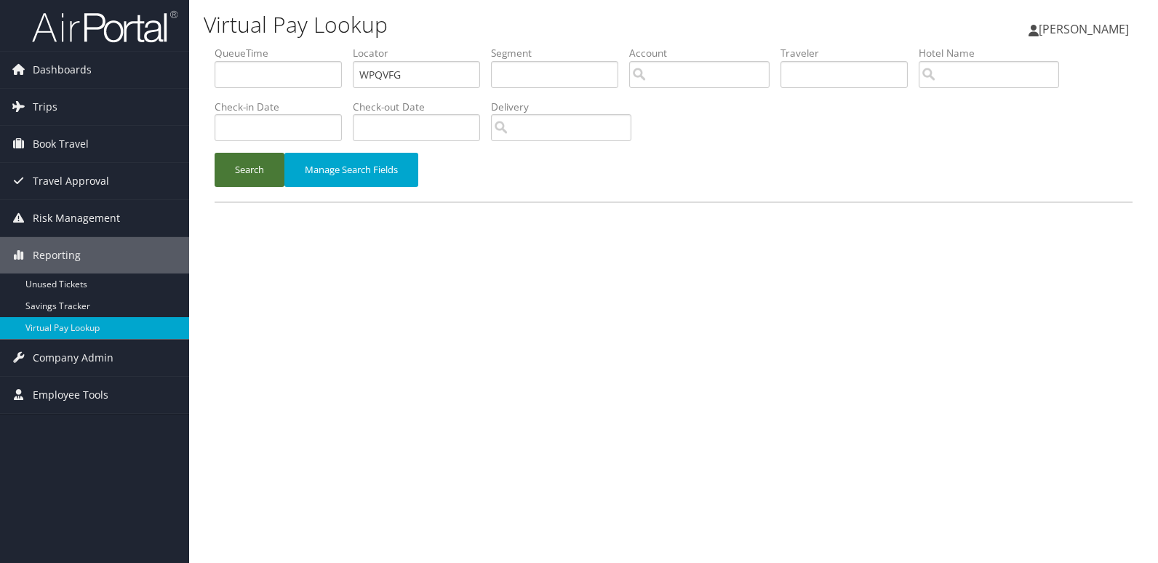
type input "WPQVFG"
click at [263, 169] on button "Search" at bounding box center [249, 170] width 70 height 34
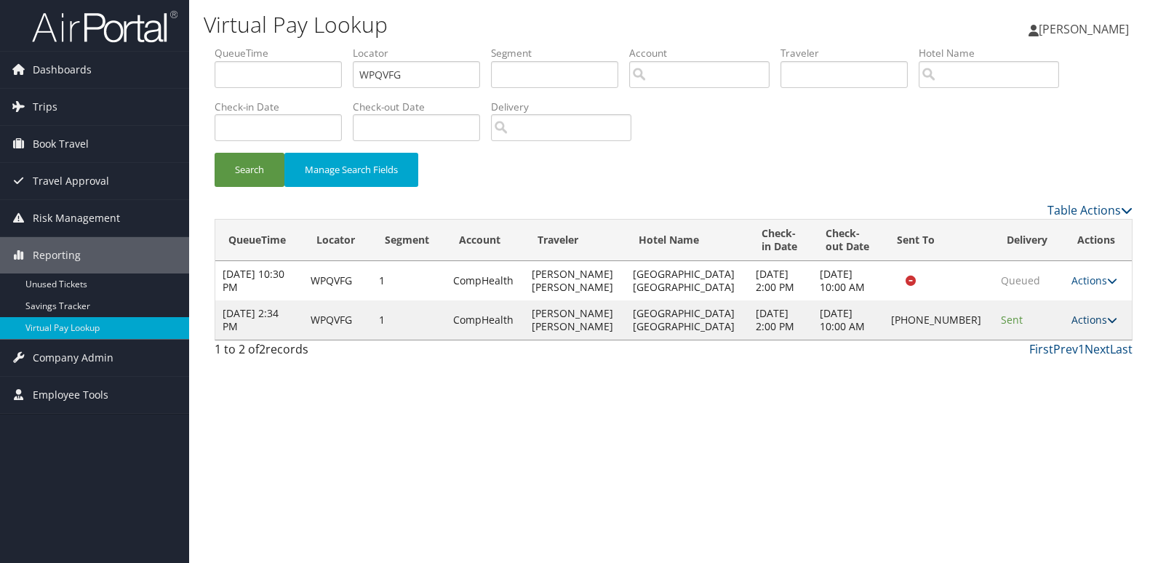
click at [1089, 322] on link "Actions" at bounding box center [1094, 320] width 46 height 14
click at [1058, 368] on link "Logs" at bounding box center [1043, 365] width 124 height 25
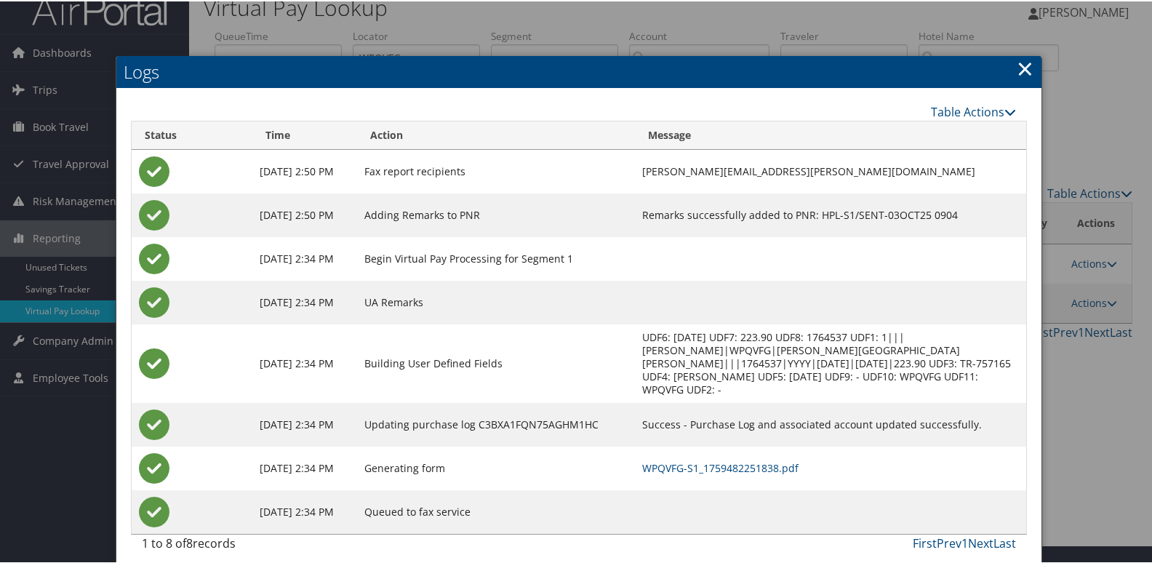
scroll to position [28, 0]
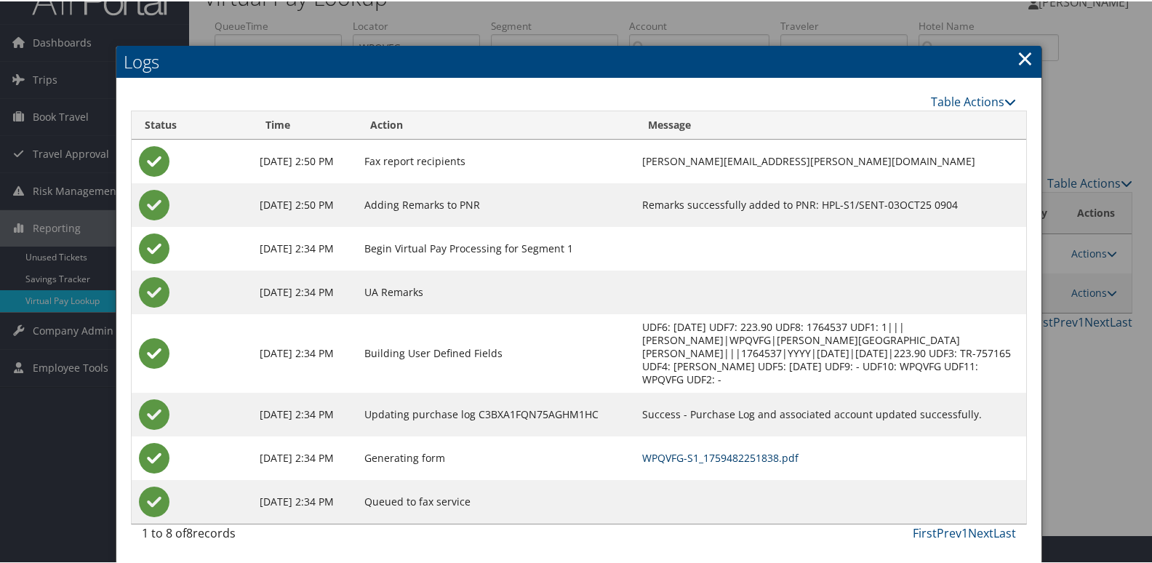
click at [745, 459] on link "WPQVFG-S1_1759482251838.pdf" at bounding box center [720, 456] width 156 height 14
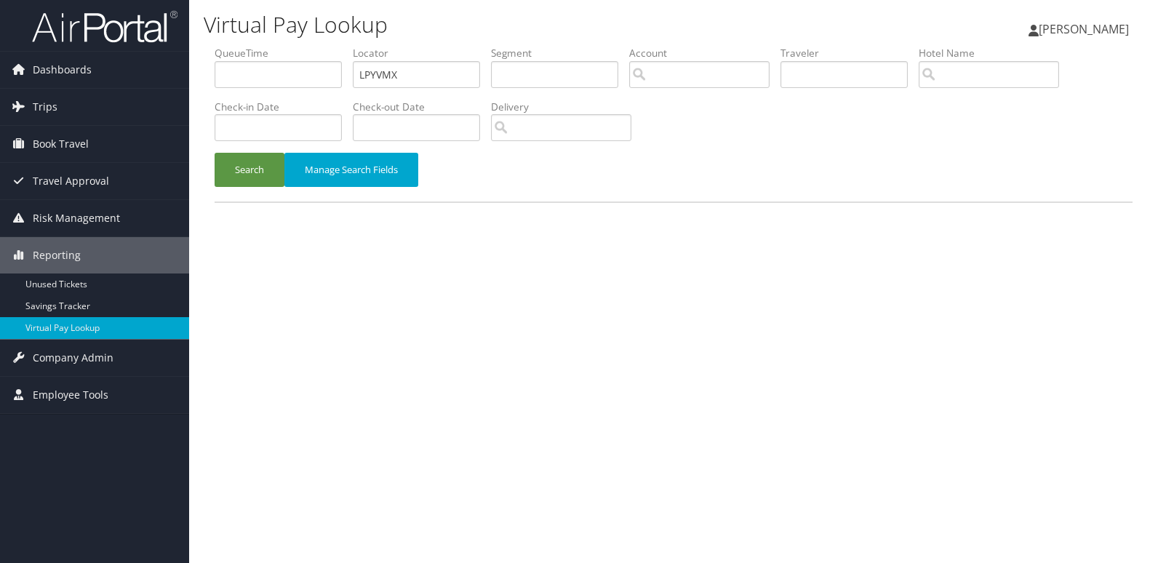
click at [278, 46] on ul "QueueTime Locator LPYVMX Segment Account Traveler Hotel Name Check-in Date Chec…" at bounding box center [673, 46] width 918 height 0
type input "WRVASD"
click at [245, 167] on button "Search" at bounding box center [249, 170] width 70 height 34
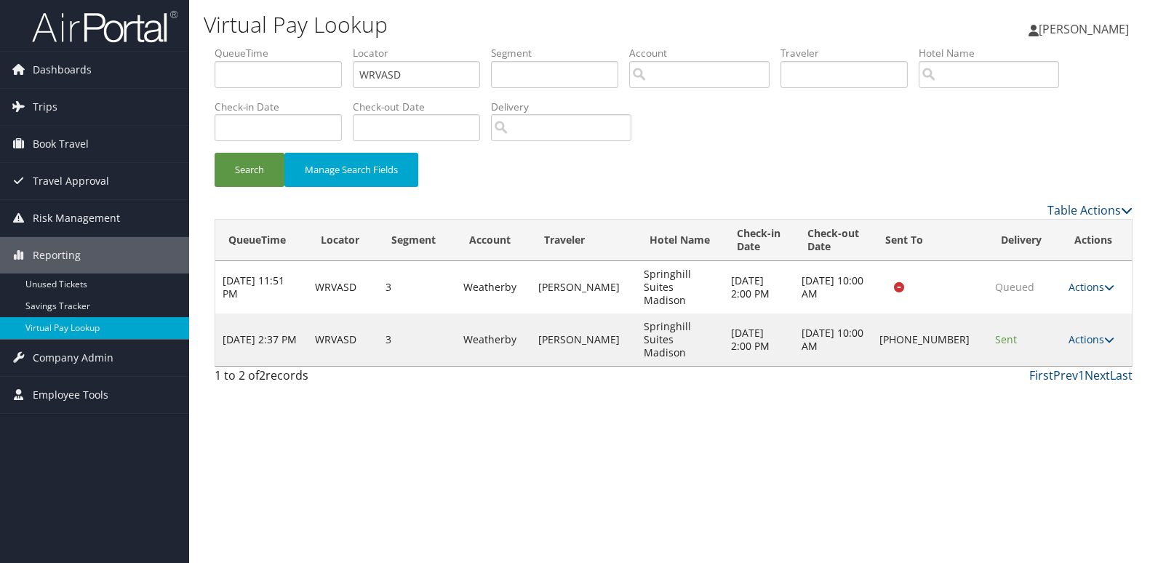
click at [1094, 328] on td "Actions Resend Logs Delivery Information View Itinerary" at bounding box center [1096, 339] width 71 height 52
drag, startPoint x: 1086, startPoint y: 315, endPoint x: 1088, endPoint y: 322, distance: 7.4
click at [1087, 332] on link "Actions" at bounding box center [1091, 339] width 46 height 14
click at [1050, 375] on link "Logs" at bounding box center [1042, 365] width 124 height 25
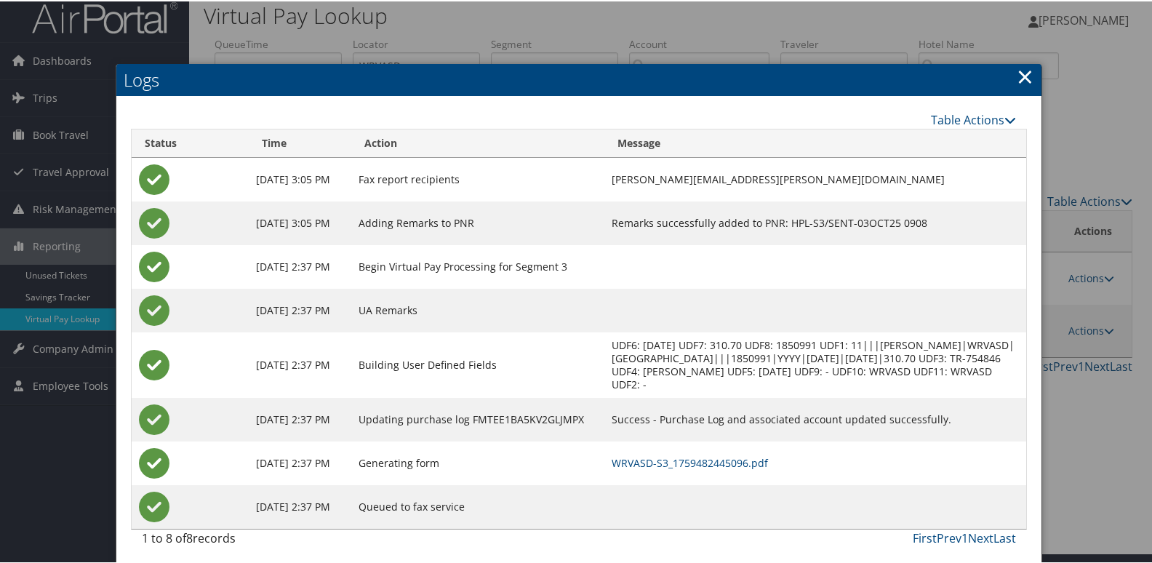
scroll to position [15, 0]
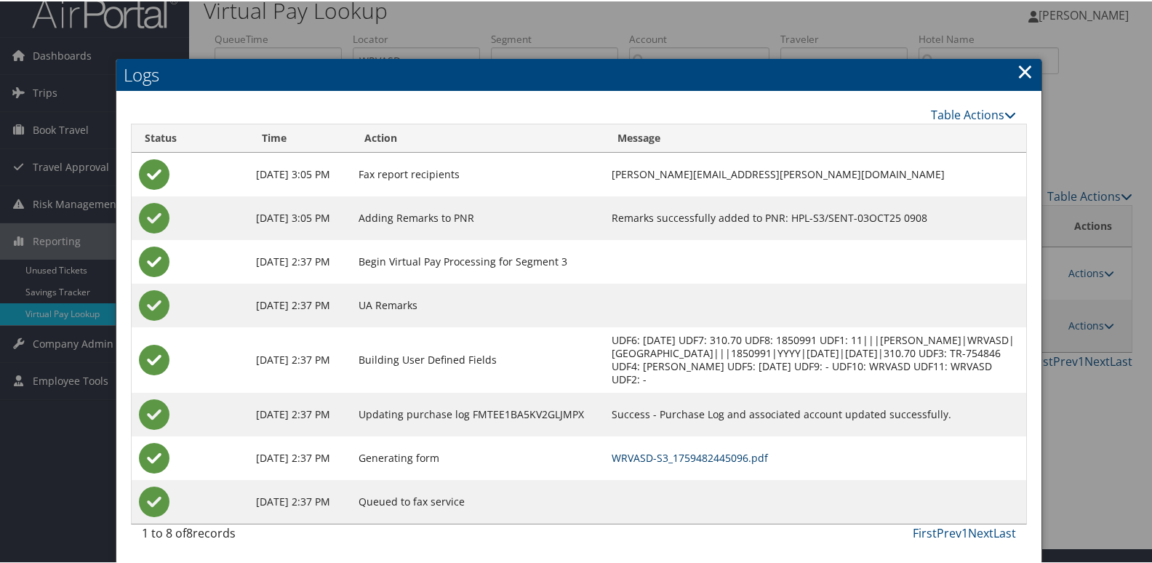
click at [750, 457] on link "WRVASD-S3_1759482445096.pdf" at bounding box center [689, 456] width 156 height 14
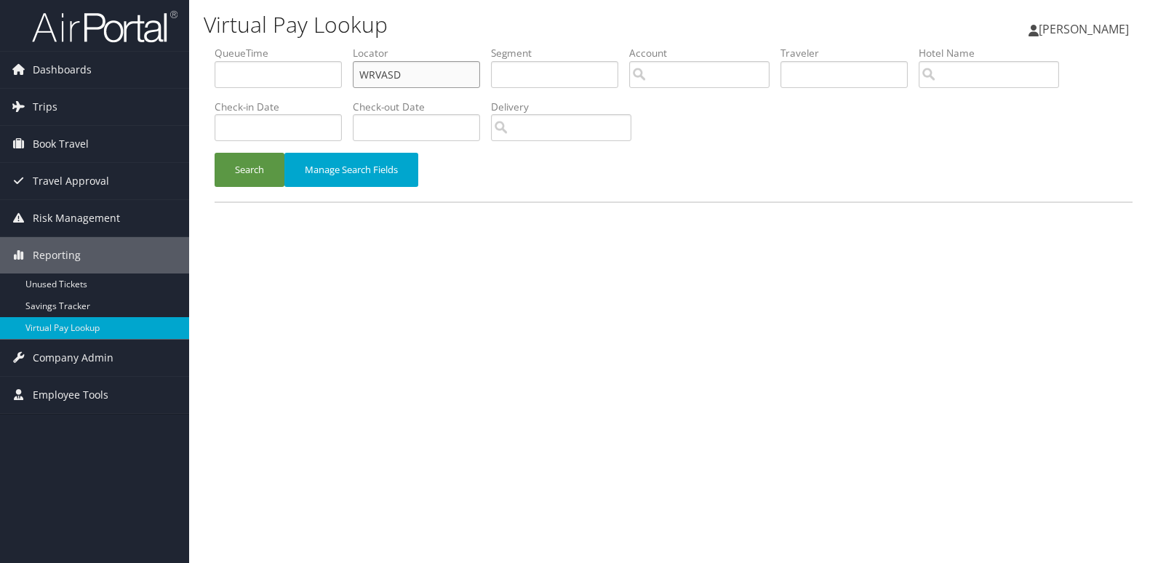
drag, startPoint x: 416, startPoint y: 69, endPoint x: 293, endPoint y: 105, distance: 128.1
click at [364, 79] on input "WRVASD" at bounding box center [416, 74] width 127 height 27
click at [256, 158] on button "Search" at bounding box center [249, 170] width 70 height 34
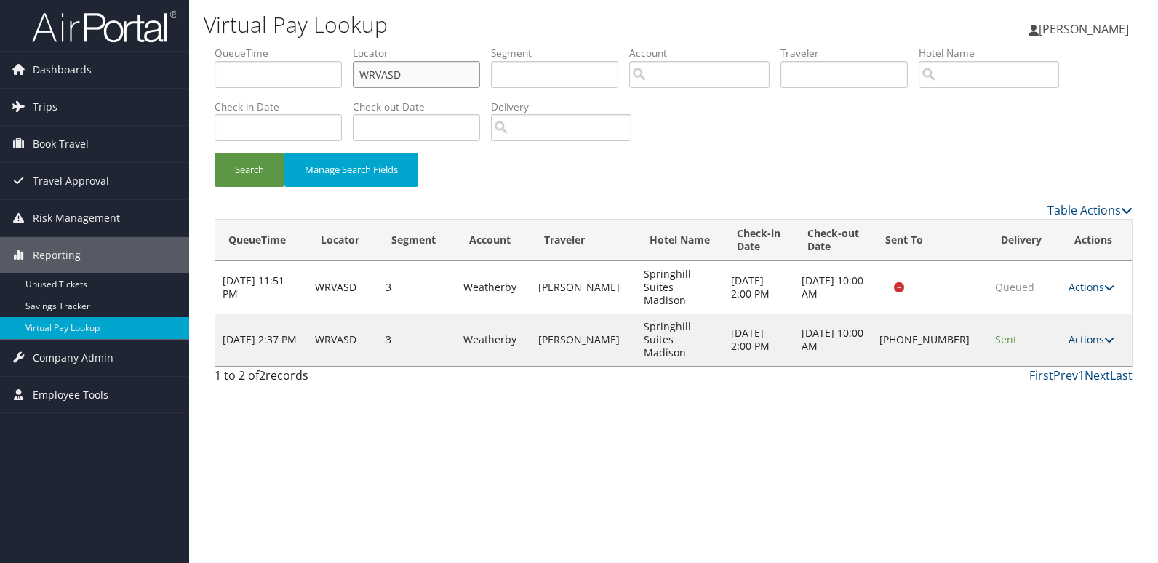
click at [413, 76] on input "WRVASD" at bounding box center [416, 74] width 127 height 27
paste input "FWINLM"
type input "FWINLM"
click at [244, 173] on button "Search" at bounding box center [249, 170] width 70 height 34
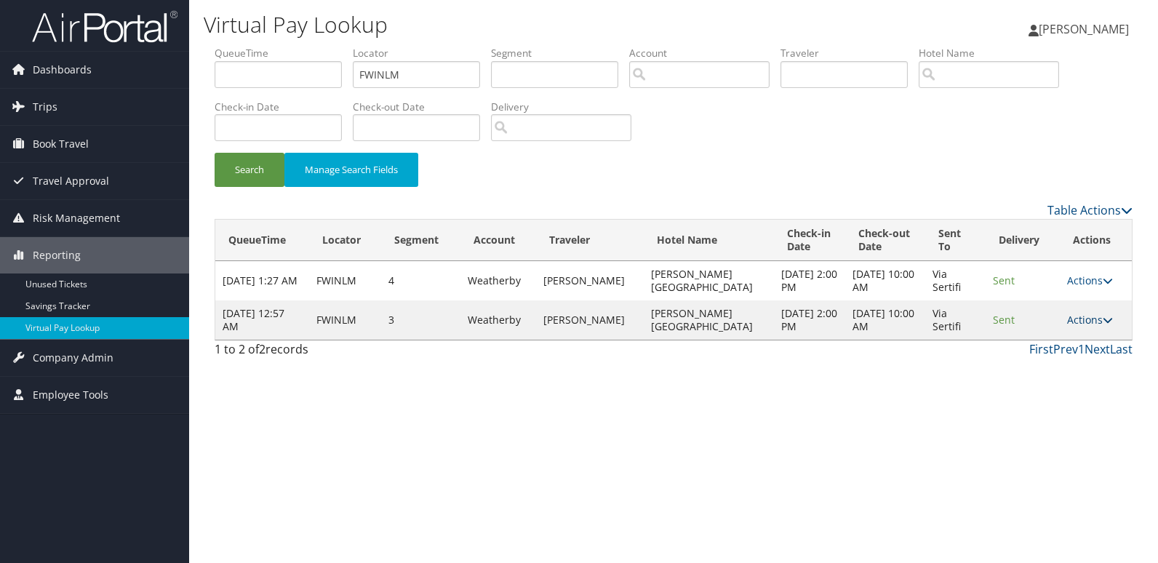
click at [1067, 316] on link "Actions" at bounding box center [1090, 320] width 46 height 14
click at [1072, 378] on link "View Itinerary" at bounding box center [1059, 390] width 92 height 25
click at [1079, 300] on tbody "Aug 29, 2025 1:27 AM FWINLM 4 Weatherby MOGHBELLI MEISAM Madison Marriott West …" at bounding box center [673, 300] width 916 height 79
drag, startPoint x: 1079, startPoint y: 300, endPoint x: 1085, endPoint y: 317, distance: 18.4
click at [1085, 317] on link "Actions" at bounding box center [1090, 320] width 46 height 14
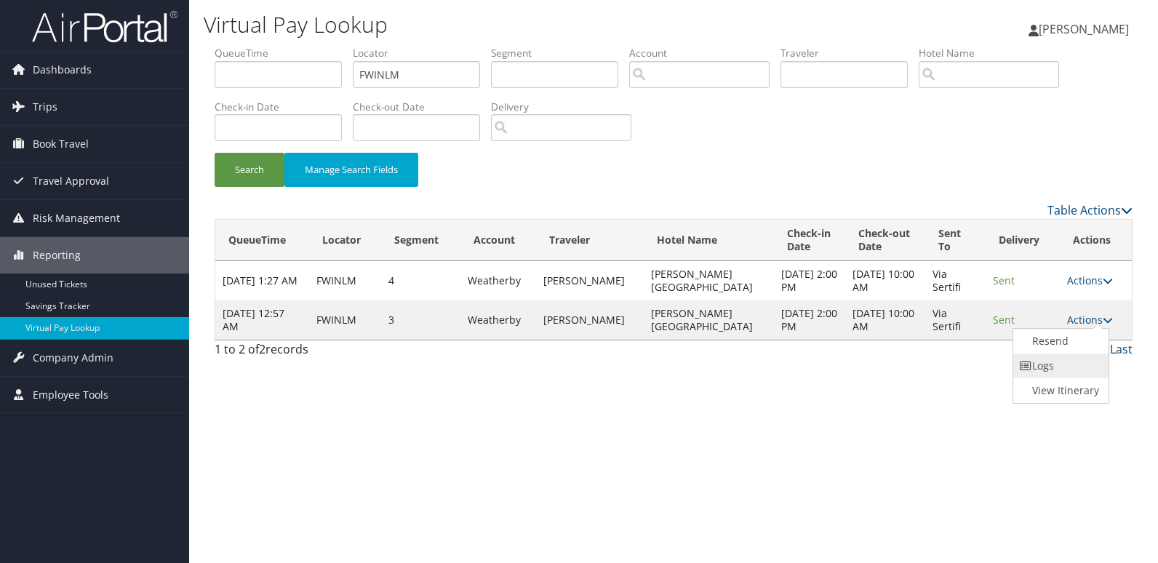
click at [1066, 374] on link "Logs" at bounding box center [1059, 365] width 92 height 25
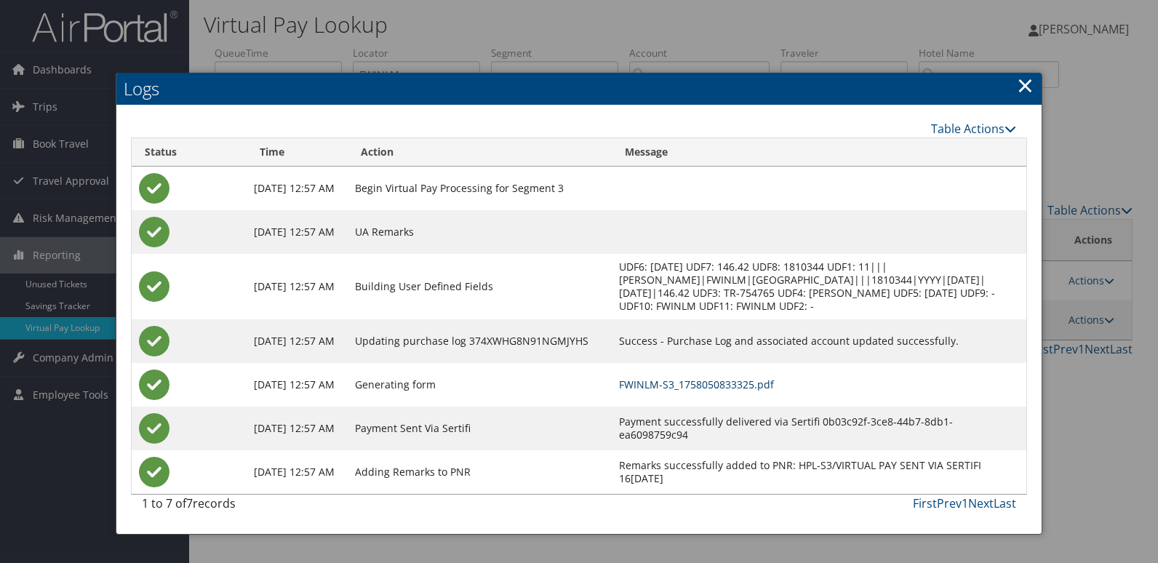
click at [774, 388] on link "FWINLM-S3_1758050833325.pdf" at bounding box center [696, 384] width 155 height 14
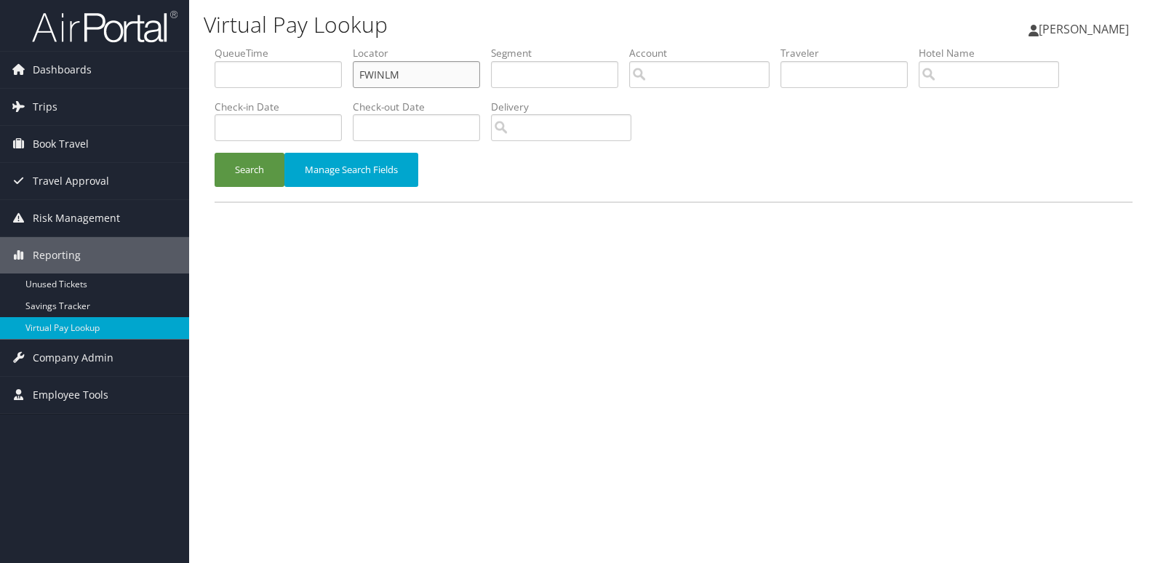
drag, startPoint x: 0, startPoint y: 0, endPoint x: 297, endPoint y: 76, distance: 306.8
click at [347, 46] on ul "QueueTime Locator FWINLM Segment Account Traveler Hotel Name Check-in Date Chec…" at bounding box center [673, 46] width 918 height 0
paste input "LEPGIQ"
type input "LEPGIQ"
click at [239, 157] on button "Search" at bounding box center [249, 170] width 70 height 34
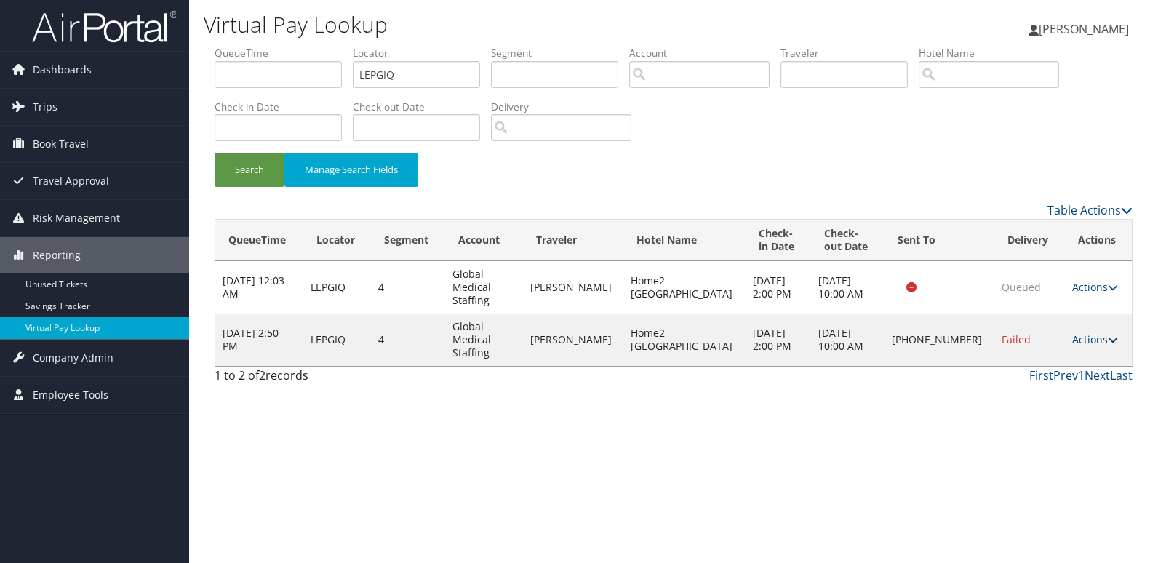
click at [1086, 332] on link "Actions" at bounding box center [1095, 339] width 46 height 14
click at [1060, 356] on link "Logs" at bounding box center [1042, 365] width 124 height 25
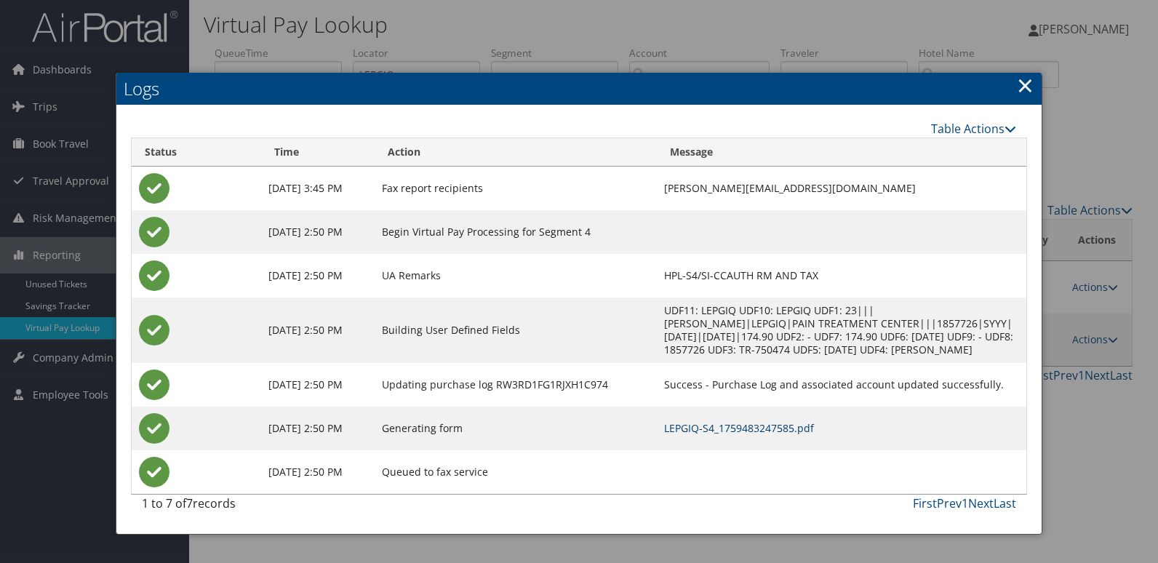
click at [797, 432] on link "LEPGIQ-S4_1759483247585.pdf" at bounding box center [739, 428] width 150 height 14
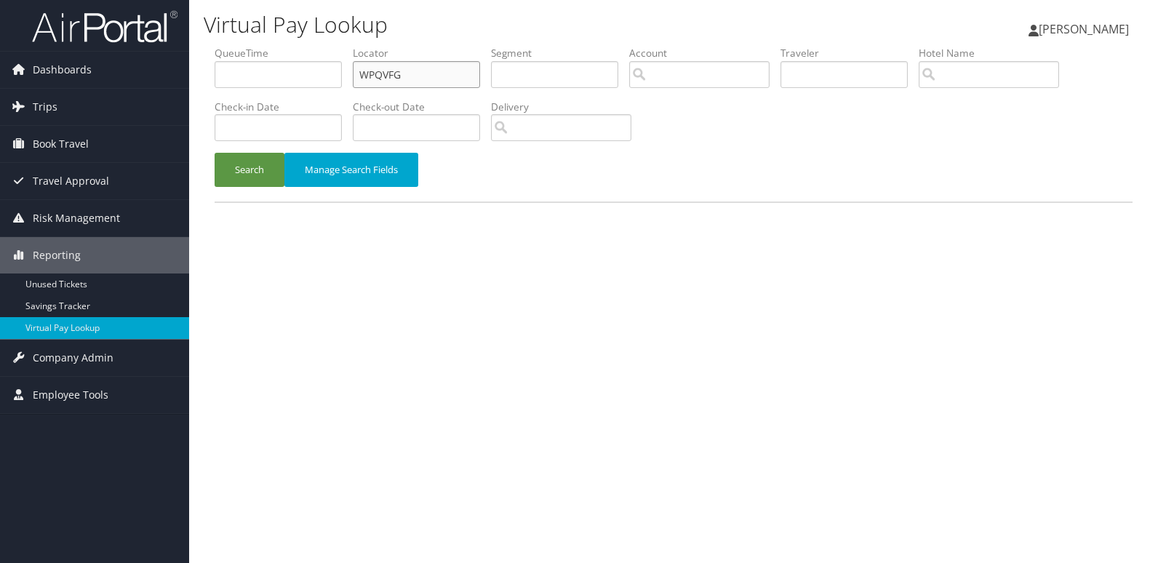
drag, startPoint x: 0, startPoint y: 0, endPoint x: 452, endPoint y: 71, distance: 457.0
click at [452, 71] on input "WPQVFG" at bounding box center [416, 74] width 127 height 27
paste input "QQKCBU"
type input "QQKCBU"
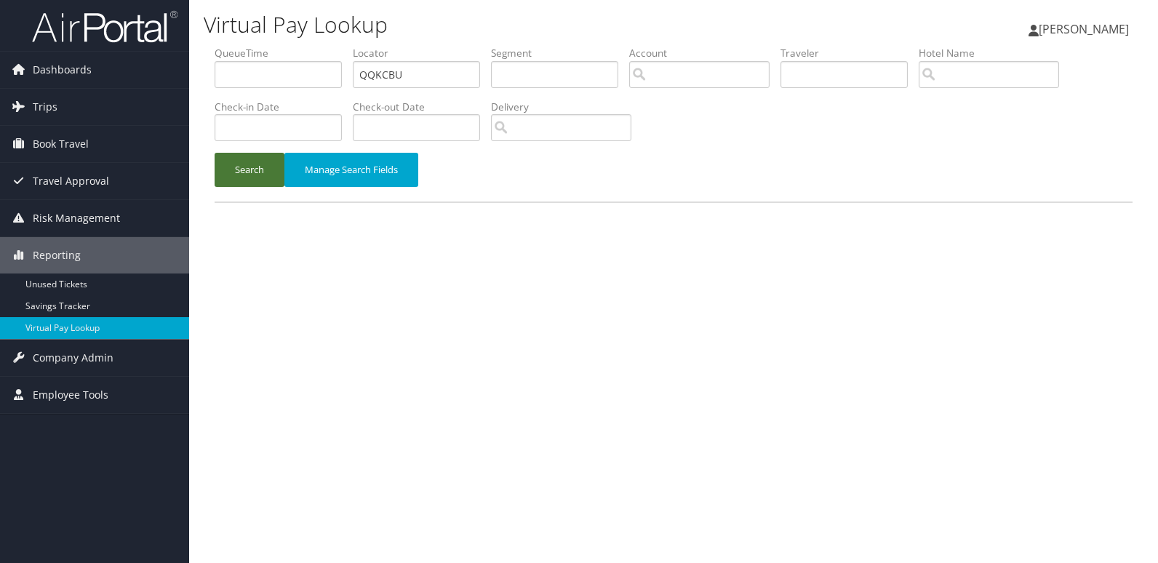
click at [269, 168] on button "Search" at bounding box center [249, 170] width 70 height 34
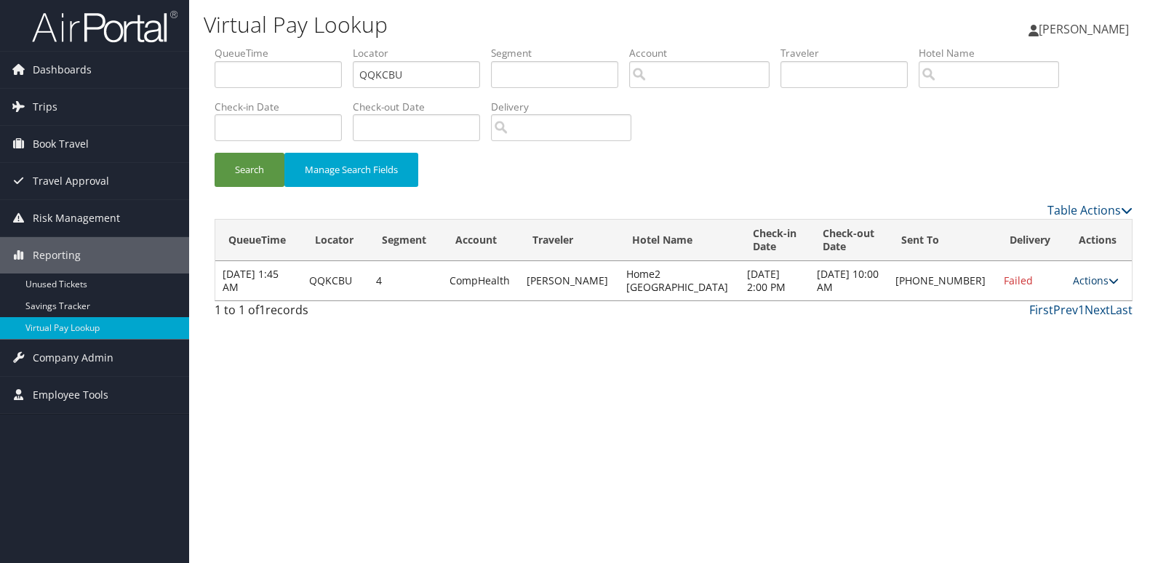
click at [1088, 276] on link "Actions" at bounding box center [1095, 280] width 46 height 14
click at [1055, 321] on link "Logs" at bounding box center [1044, 326] width 124 height 25
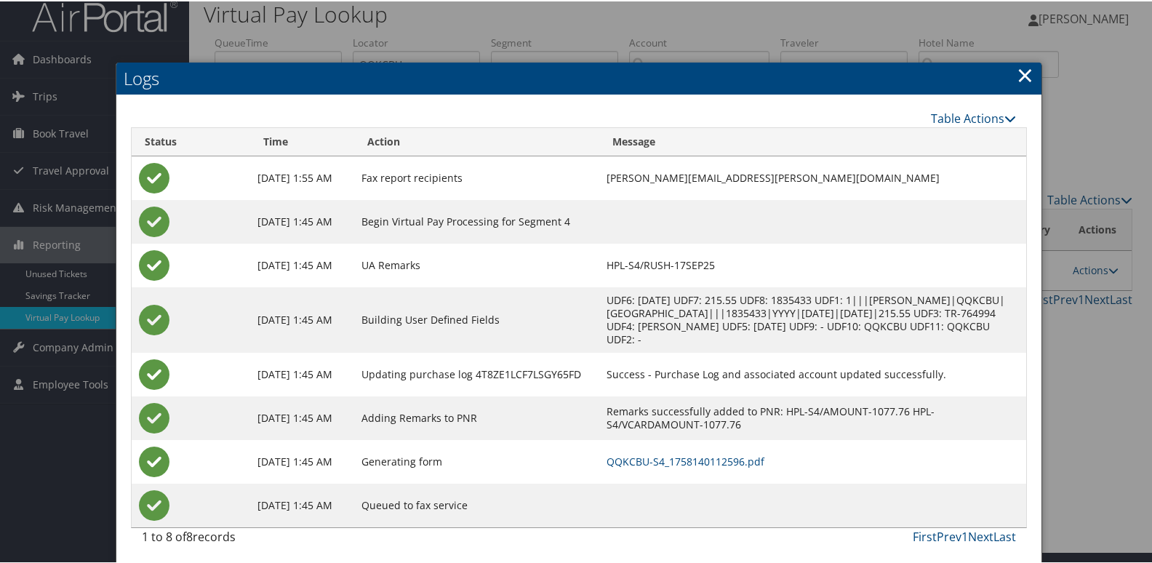
scroll to position [15, 0]
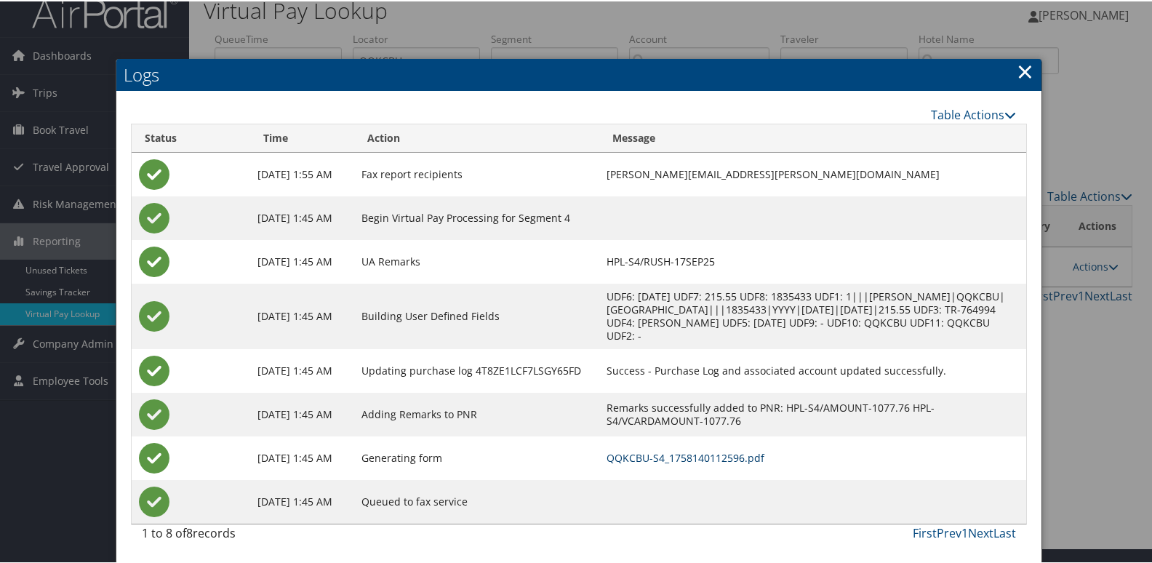
click at [764, 454] on link "QQKCBU-S4_1758140112596.pdf" at bounding box center [685, 456] width 158 height 14
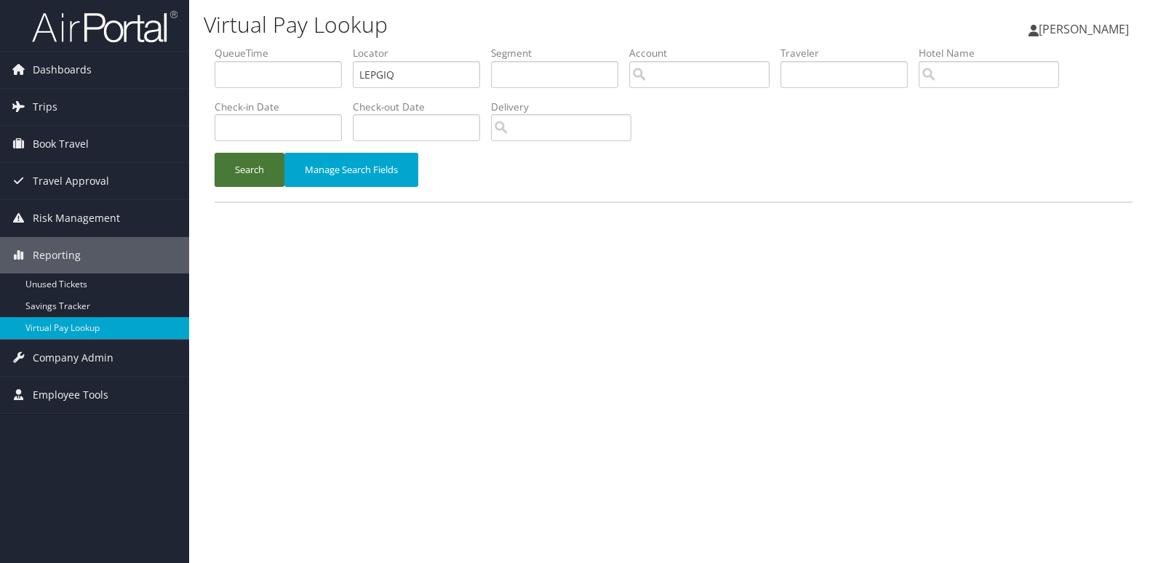
click at [233, 180] on button "Search" at bounding box center [249, 170] width 70 height 34
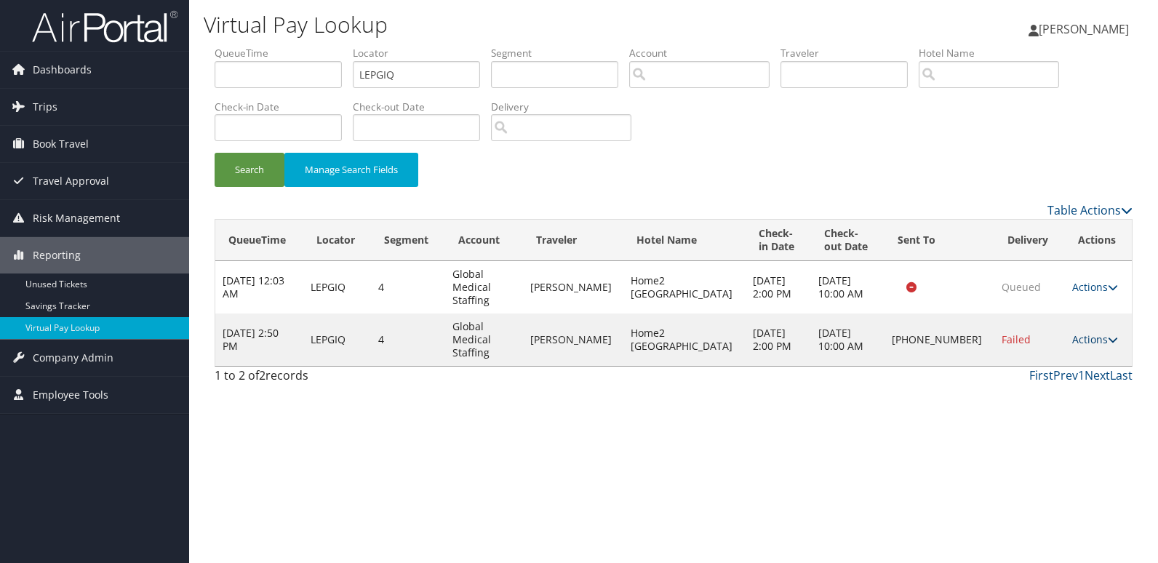
click at [1075, 332] on link "Actions" at bounding box center [1095, 339] width 46 height 14
click at [1075, 345] on link "Resend" at bounding box center [1042, 341] width 124 height 25
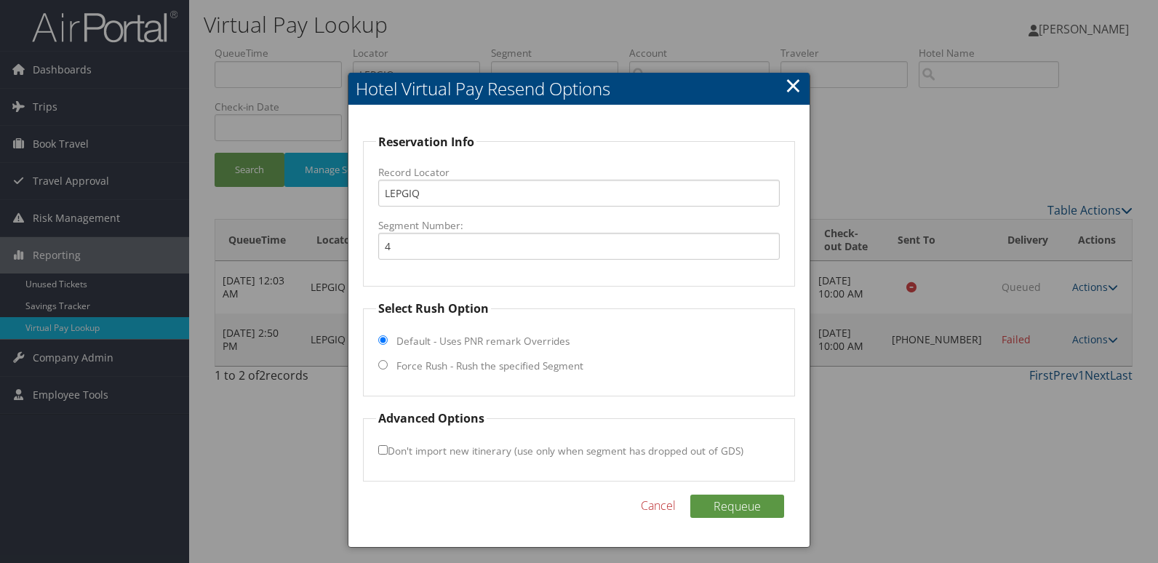
click at [433, 361] on label "Force Rush - Rush the specified Segment" at bounding box center [489, 365] width 187 height 15
click at [388, 361] on input "Force Rush - Rush the specified Segment" at bounding box center [382, 364] width 9 height 9
radio input "true"
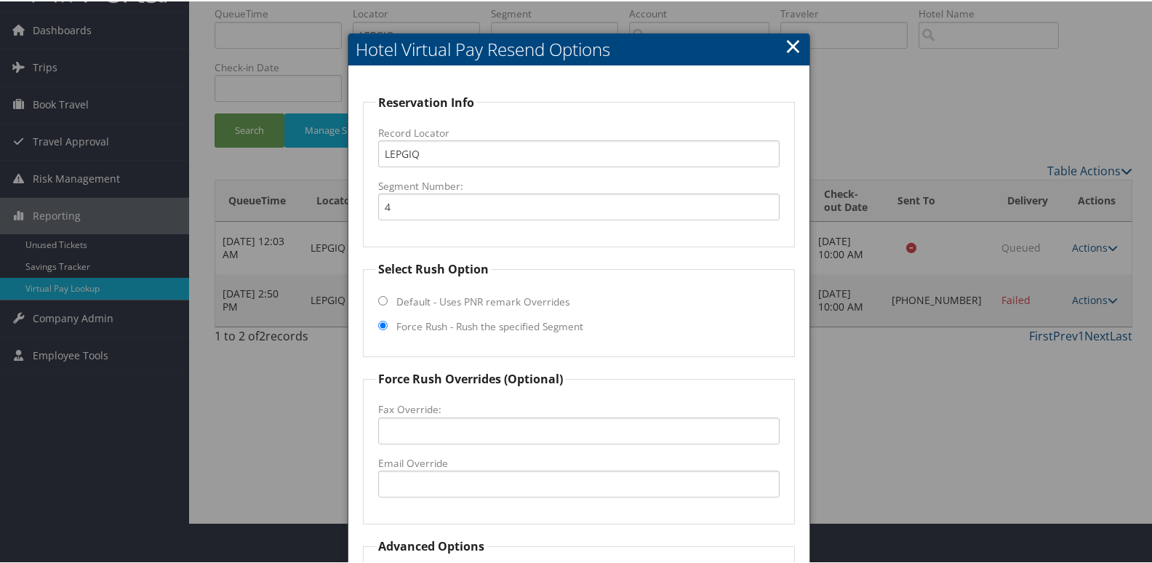
scroll to position [145, 0]
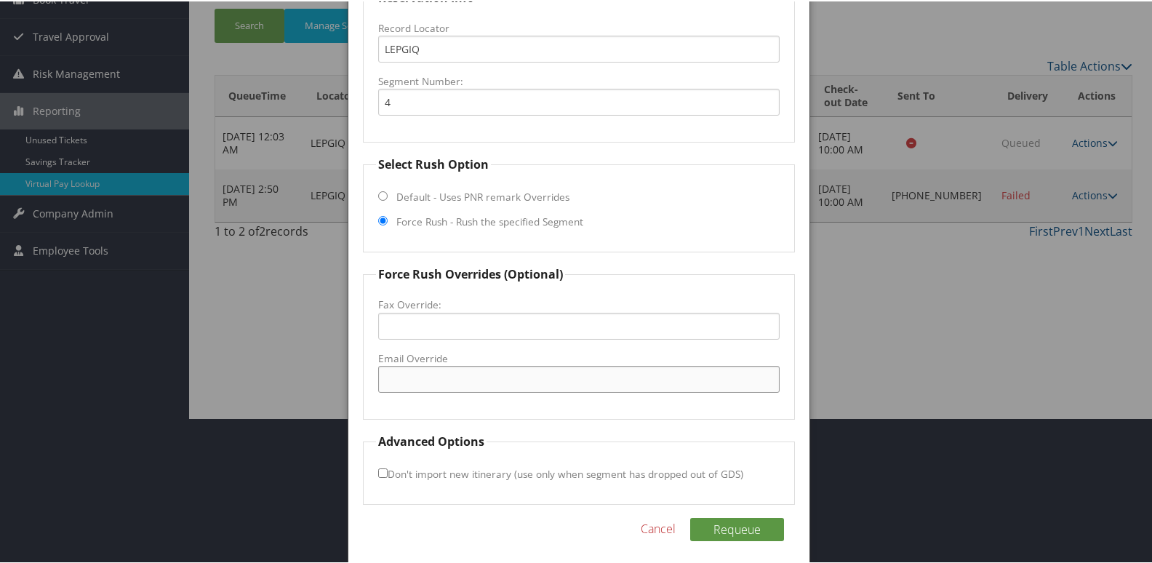
click at [461, 380] on input "Email Override" at bounding box center [579, 377] width 402 height 27
type input "[EMAIL_ADDRESS][DOMAIN_NAME]"
drag, startPoint x: 580, startPoint y: 374, endPoint x: 339, endPoint y: 365, distance: 241.6
click at [339, 365] on body "Menu Dashboards ► AirPortal 360™ (Manager) My Travel Dashboard Trips ► Airtiner…" at bounding box center [579, 136] width 1158 height 563
click at [700, 520] on button "Requeue" at bounding box center [737, 527] width 94 height 23
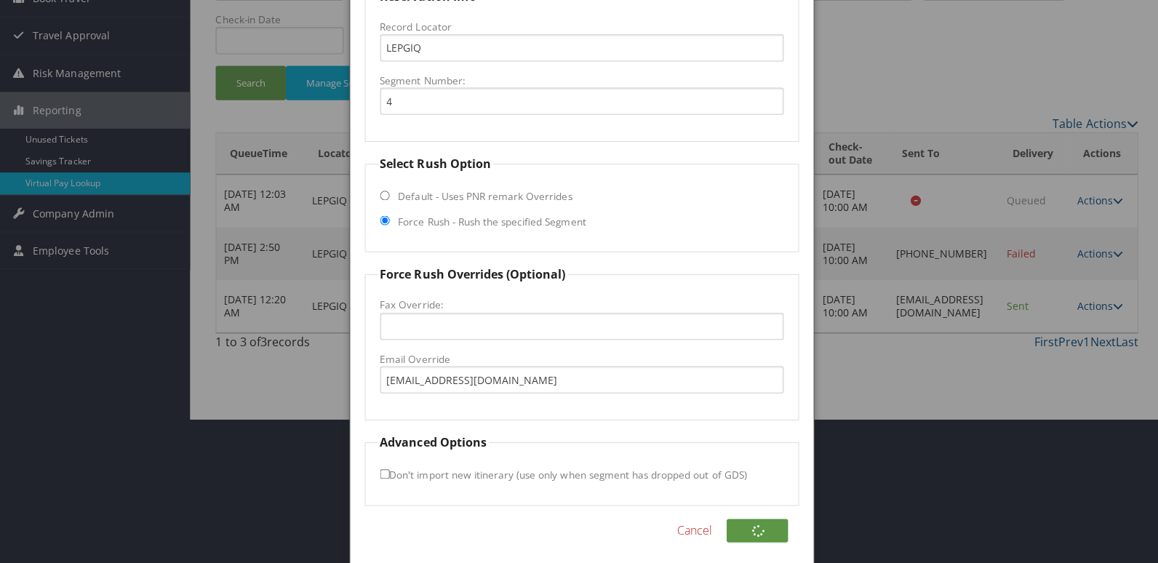
scroll to position [0, 0]
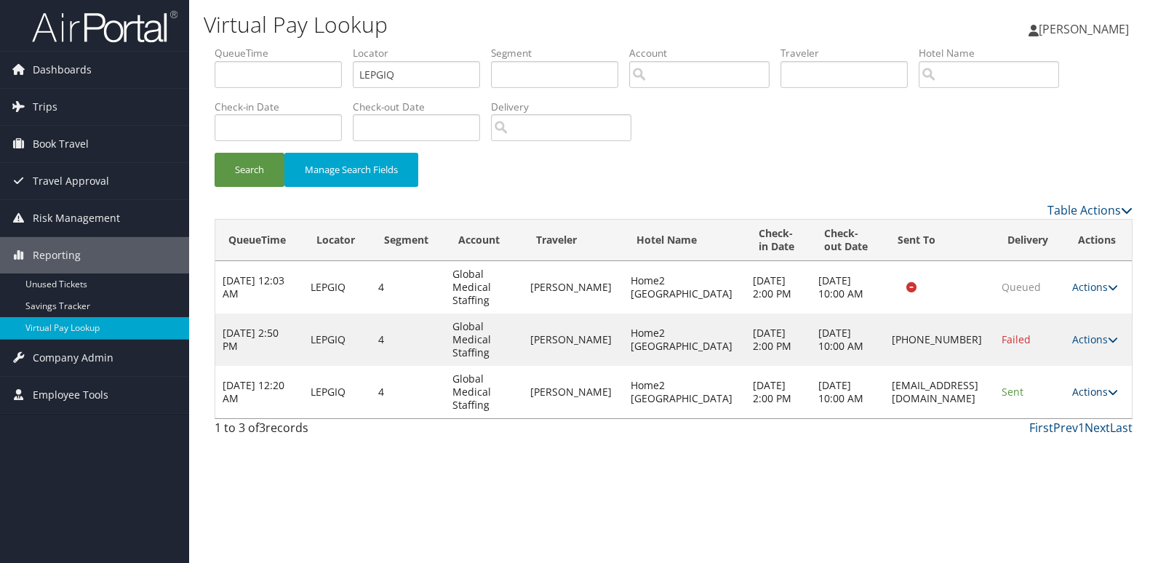
click at [1088, 398] on link "Actions" at bounding box center [1095, 392] width 46 height 14
click at [1091, 426] on link "Logs" at bounding box center [1068, 437] width 92 height 25
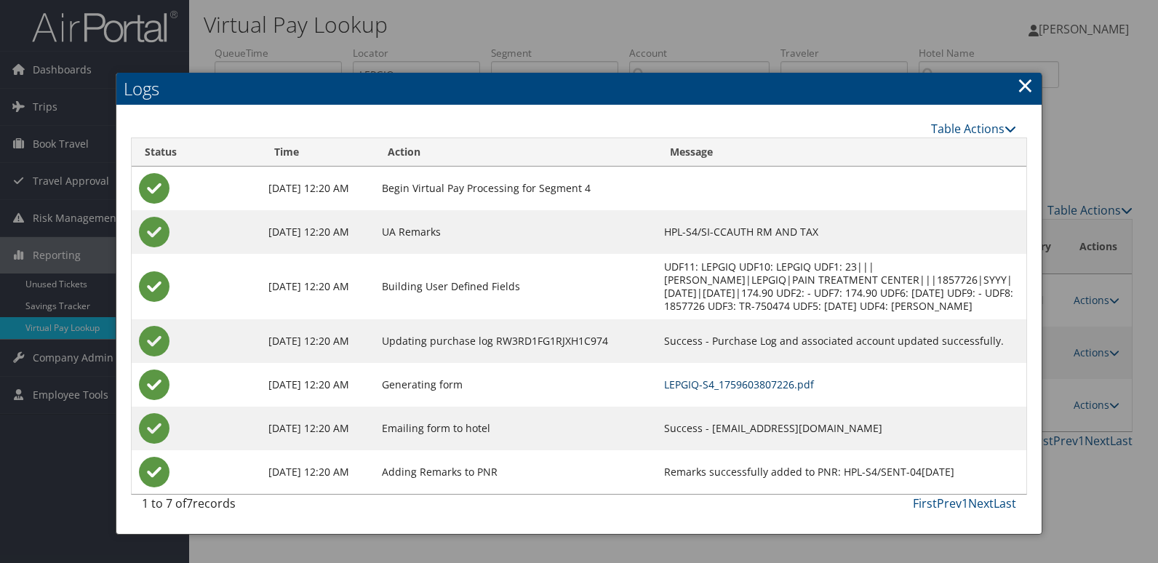
click at [766, 382] on link "LEPGIQ-S4_1759603807226.pdf" at bounding box center [739, 384] width 150 height 14
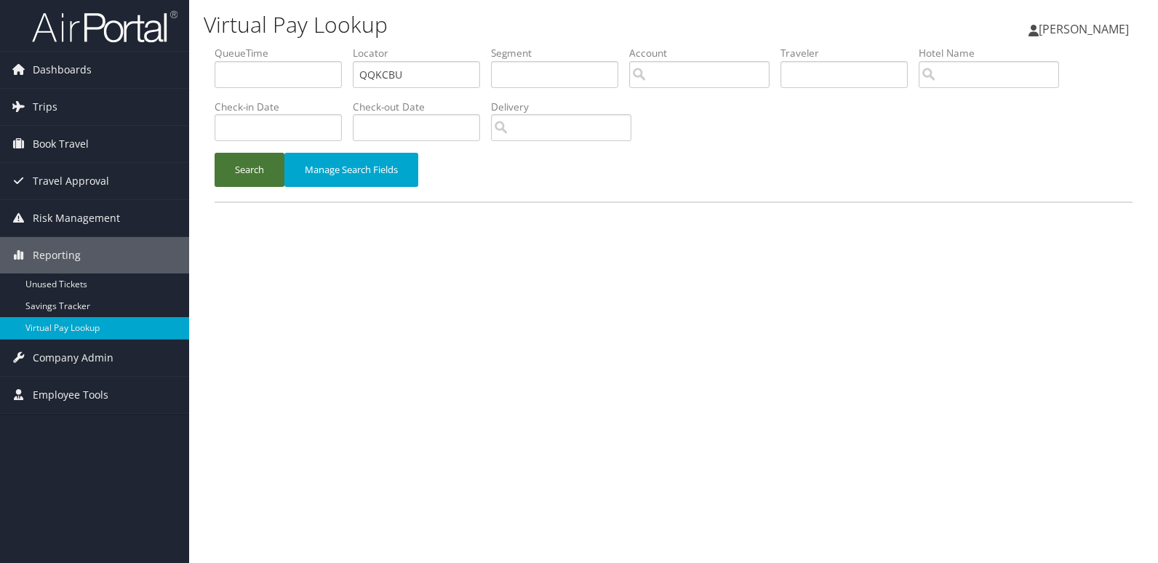
click at [262, 168] on button "Search" at bounding box center [249, 170] width 70 height 34
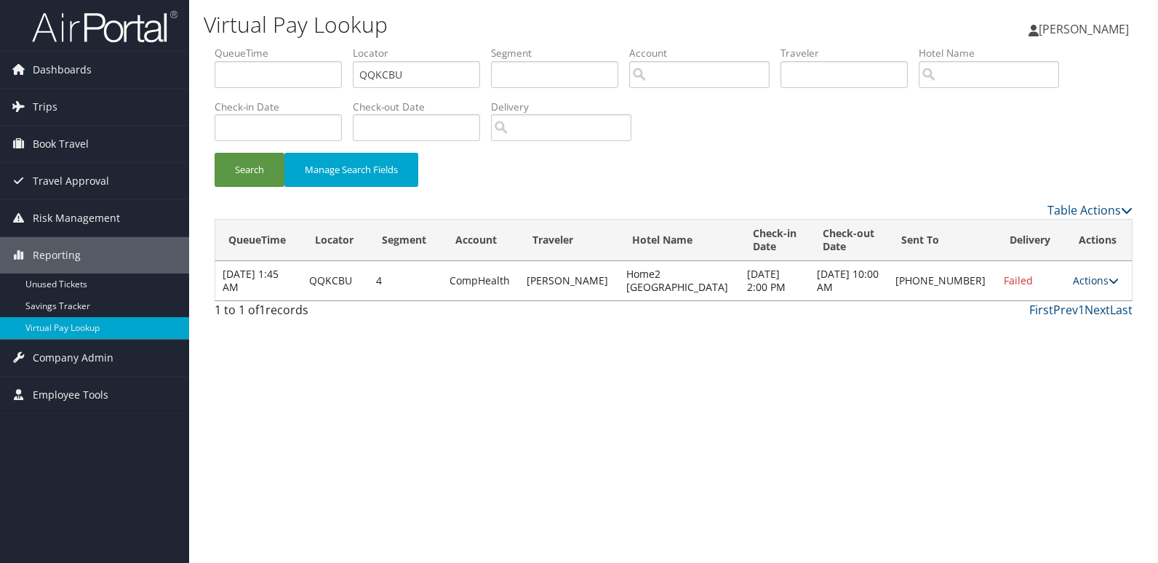
click at [1094, 278] on link "Actions" at bounding box center [1095, 280] width 46 height 14
click at [1070, 300] on link "Resend" at bounding box center [1044, 301] width 124 height 25
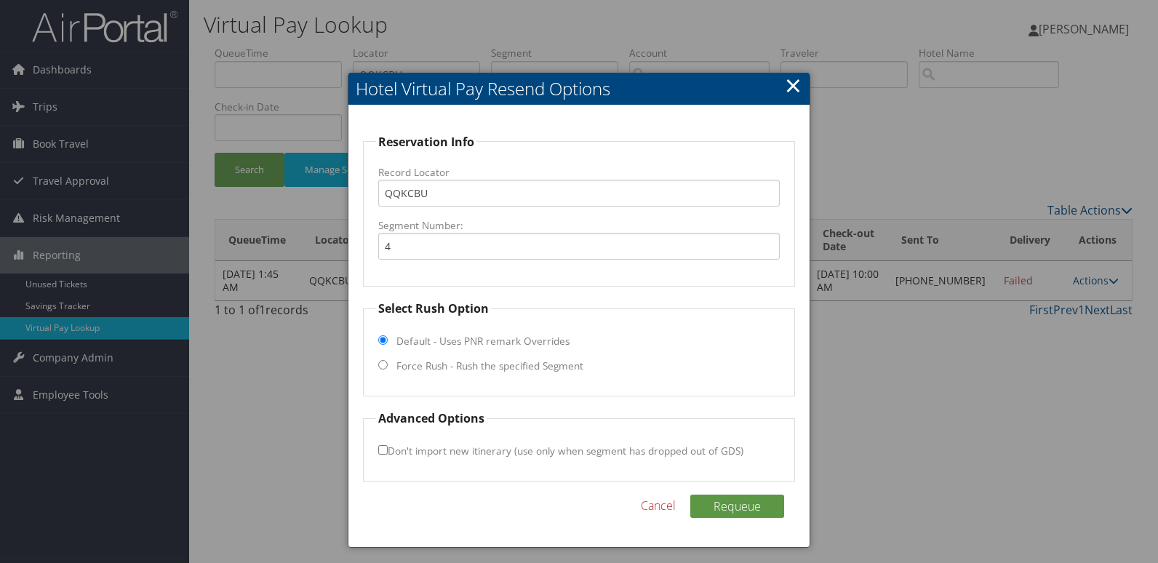
click at [433, 361] on label "Force Rush - Rush the specified Segment" at bounding box center [489, 365] width 187 height 15
click at [388, 361] on input "Force Rush - Rush the specified Segment" at bounding box center [382, 364] width 9 height 9
radio input "true"
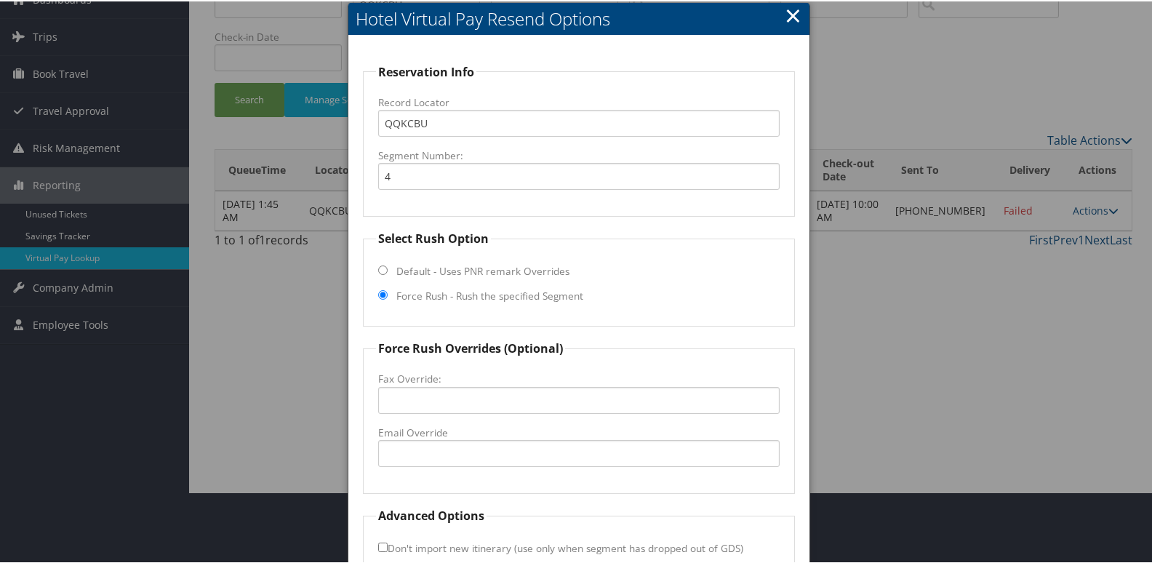
scroll to position [152, 0]
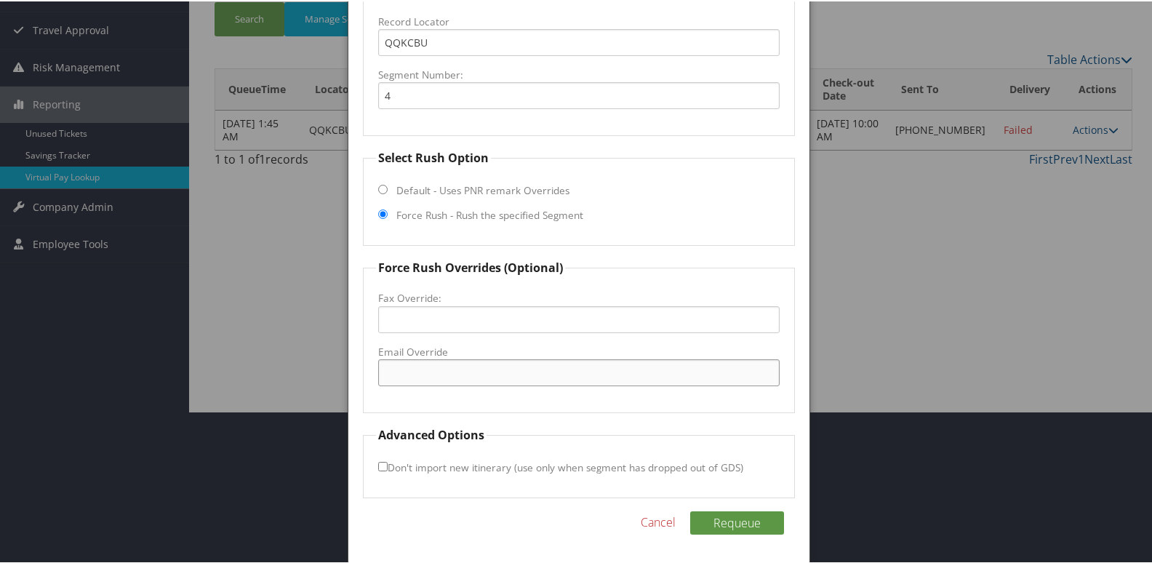
click at [433, 369] on input "Email Override" at bounding box center [579, 371] width 402 height 27
paste input "[EMAIL_ADDRESS][DOMAIN_NAME]"
type input "[EMAIL_ADDRESS][DOMAIN_NAME]"
click at [710, 516] on button "Requeue" at bounding box center [737, 521] width 94 height 23
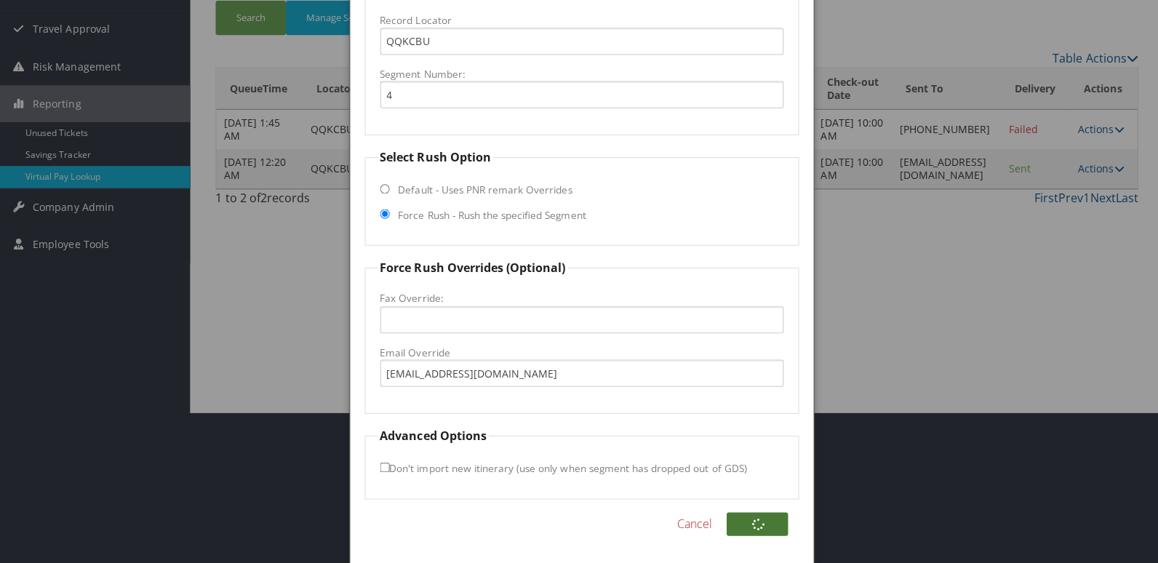
scroll to position [0, 0]
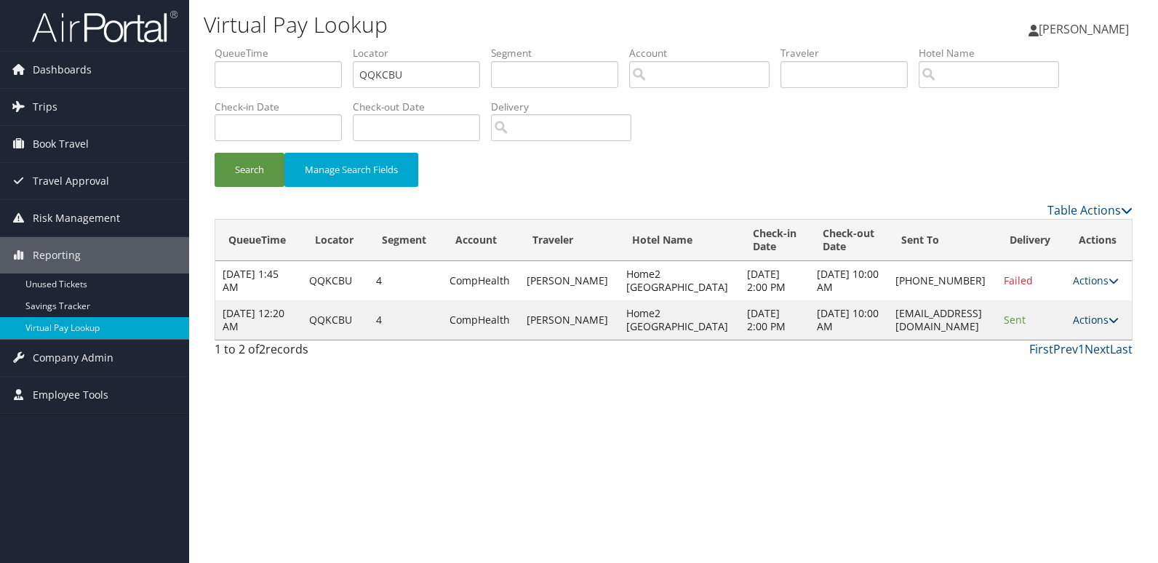
click at [1099, 320] on link "Actions" at bounding box center [1095, 320] width 46 height 14
click at [1078, 371] on link "Logs" at bounding box center [1070, 365] width 92 height 25
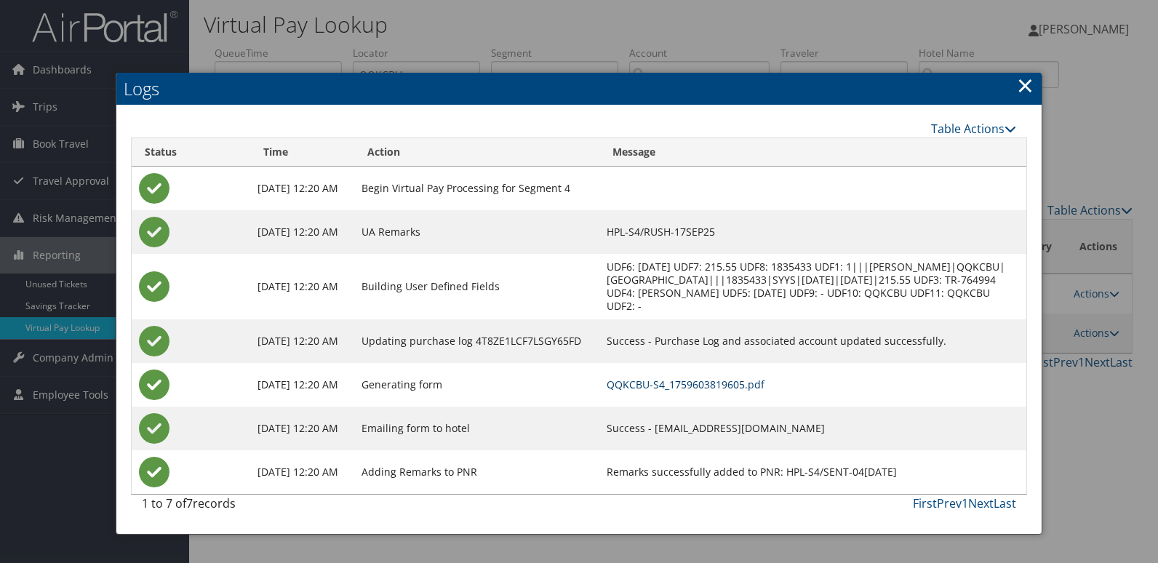
click at [764, 382] on link "QQKCBU-S4_1759603819605.pdf" at bounding box center [685, 384] width 158 height 14
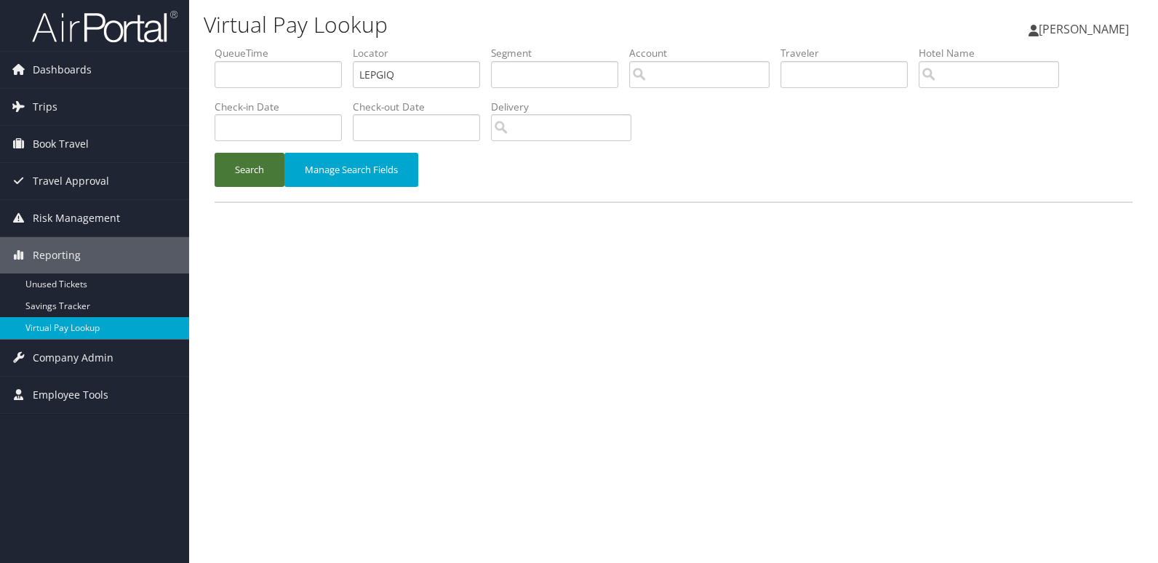
click at [250, 180] on button "Search" at bounding box center [249, 170] width 70 height 34
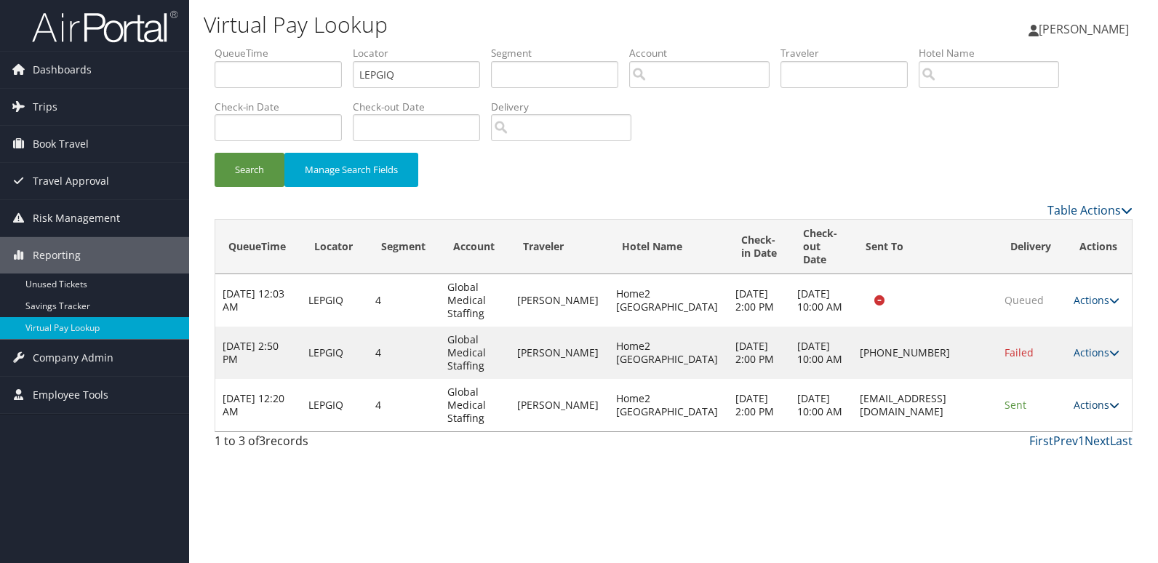
click at [1090, 412] on link "Actions" at bounding box center [1096, 405] width 46 height 14
click at [1077, 480] on link "Logs" at bounding box center [1065, 483] width 92 height 25
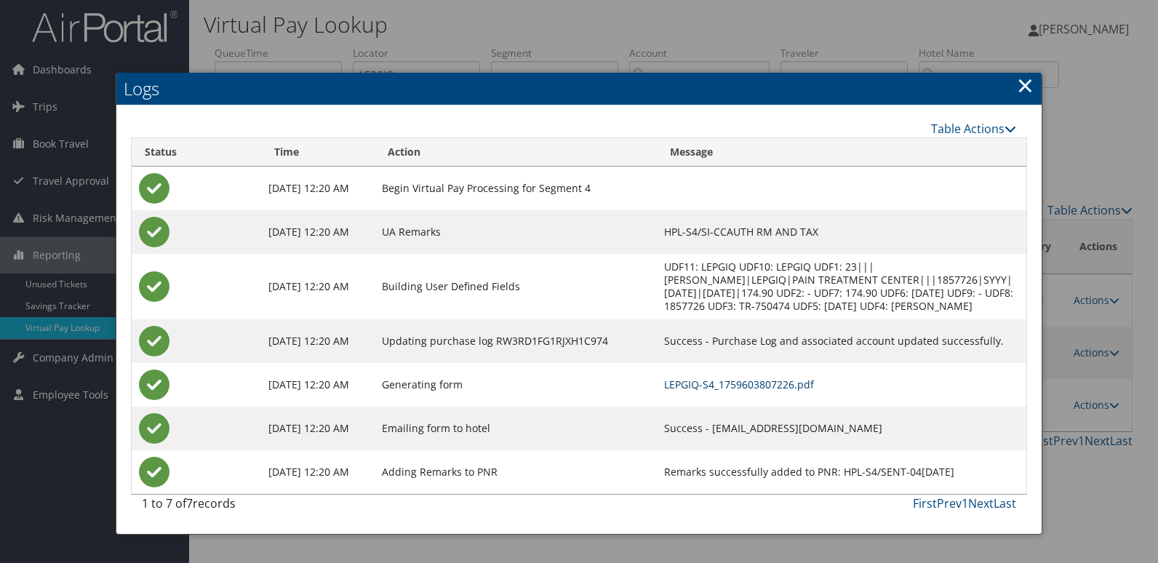
click at [796, 390] on link "LEPGIQ-S4_1759603807226.pdf" at bounding box center [739, 384] width 150 height 14
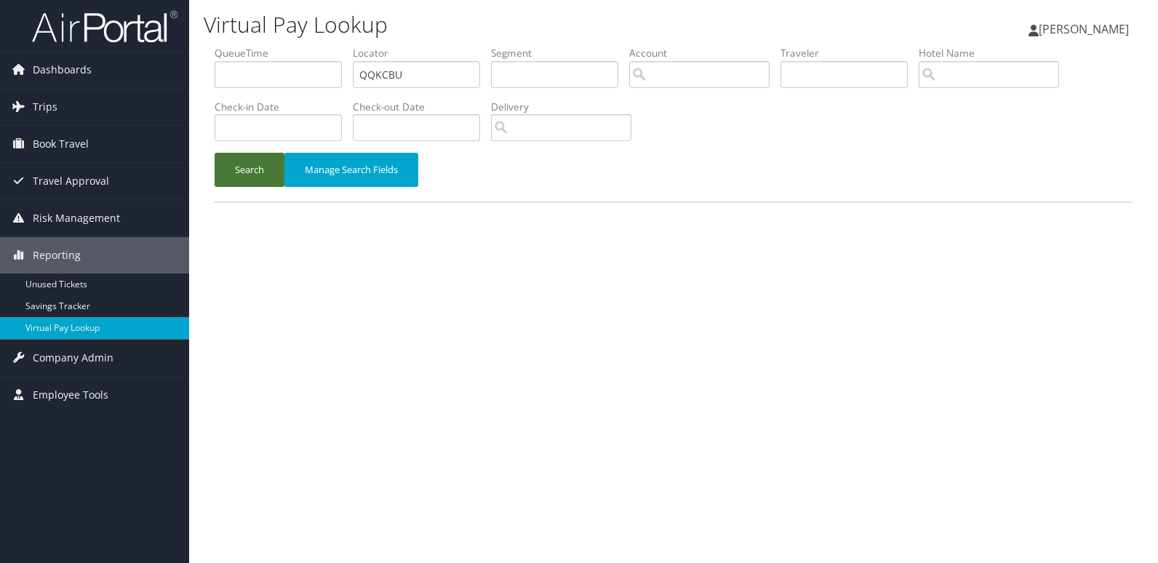
click at [258, 175] on button "Search" at bounding box center [249, 170] width 70 height 34
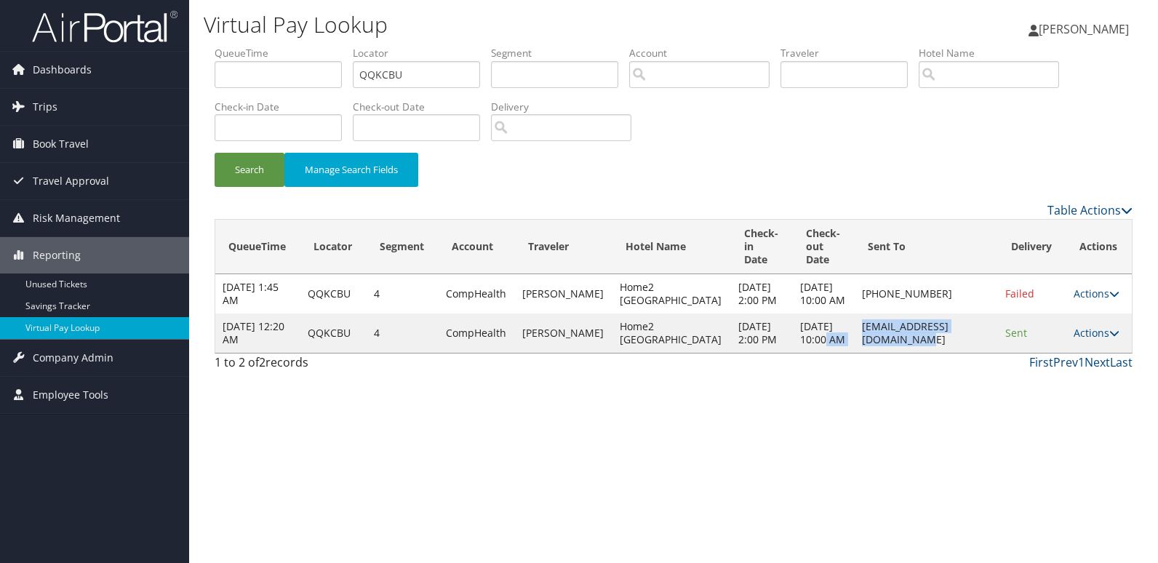
drag, startPoint x: 801, startPoint y: 374, endPoint x: 955, endPoint y: 381, distance: 155.0
click at [955, 353] on tr "[DATE] 12:20 AM QQKCBU 4 CompHealth [PERSON_NAME] Home2 [GEOGRAPHIC_DATA] [DATE…" at bounding box center [673, 332] width 916 height 39
drag, startPoint x: 955, startPoint y: 381, endPoint x: 899, endPoint y: 430, distance: 74.8
click at [899, 378] on div "1 to 2 of 2 records First Prev 1 Next Last" at bounding box center [673, 365] width 939 height 25
copy td "[EMAIL_ADDRESS][DOMAIN_NAME]"
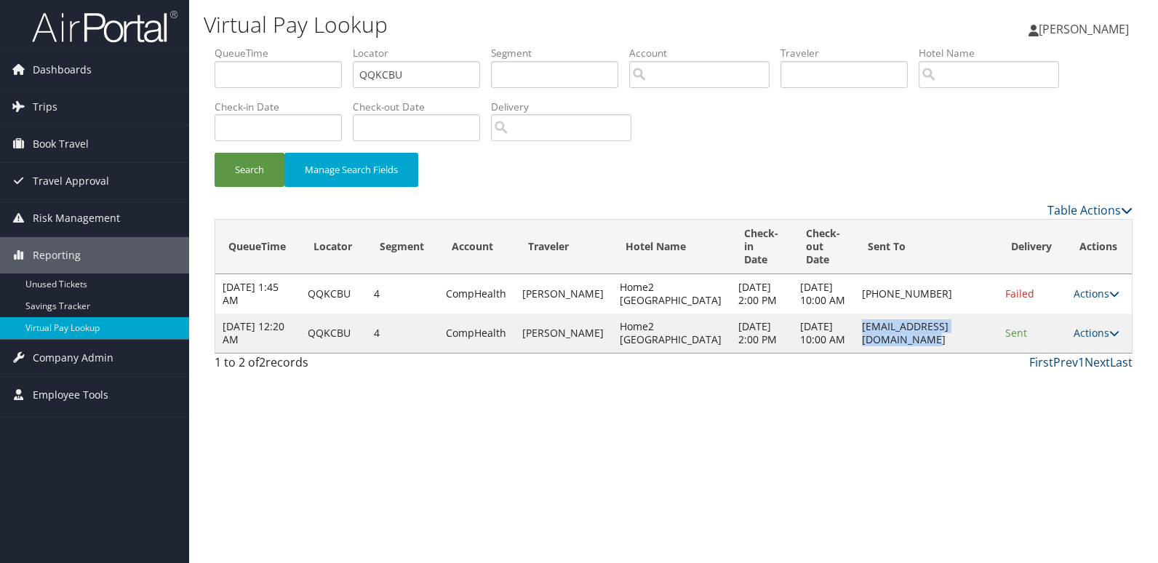
drag, startPoint x: 969, startPoint y: 377, endPoint x: 810, endPoint y: 371, distance: 159.3
click at [854, 353] on td "[EMAIL_ADDRESS][DOMAIN_NAME]" at bounding box center [926, 332] width 144 height 39
click at [1083, 353] on td "Actions Resend Logs View Itinerary" at bounding box center [1098, 332] width 65 height 39
click at [1088, 340] on link "Actions" at bounding box center [1096, 333] width 46 height 14
click at [1065, 420] on link "Logs" at bounding box center [1066, 418] width 92 height 25
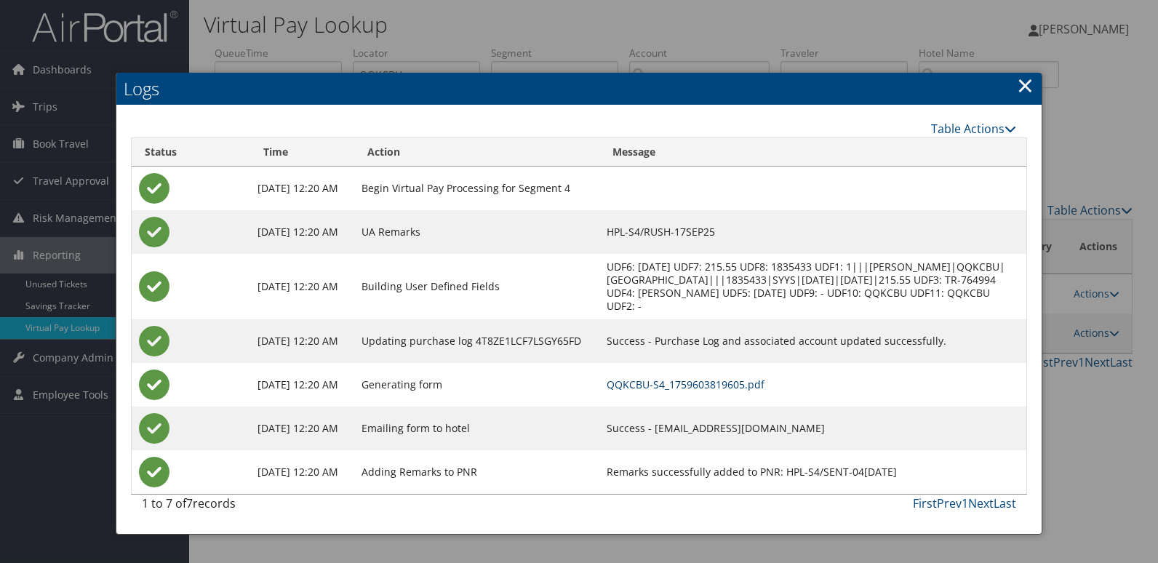
click at [764, 390] on link "QQKCBU-S4_1759603819605.pdf" at bounding box center [685, 384] width 158 height 14
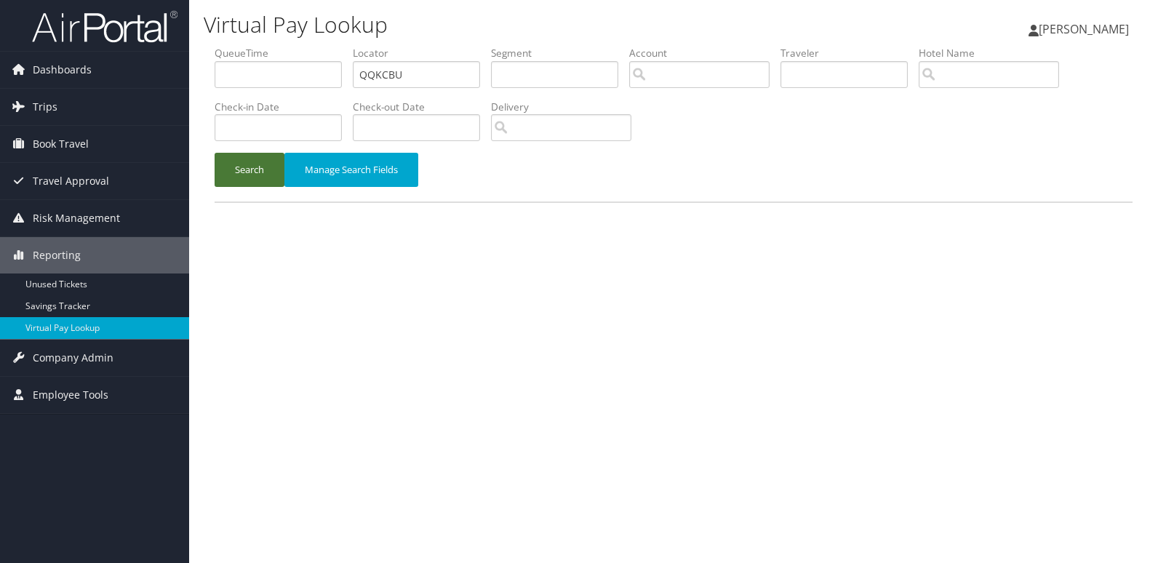
click at [236, 182] on button "Search" at bounding box center [249, 170] width 70 height 34
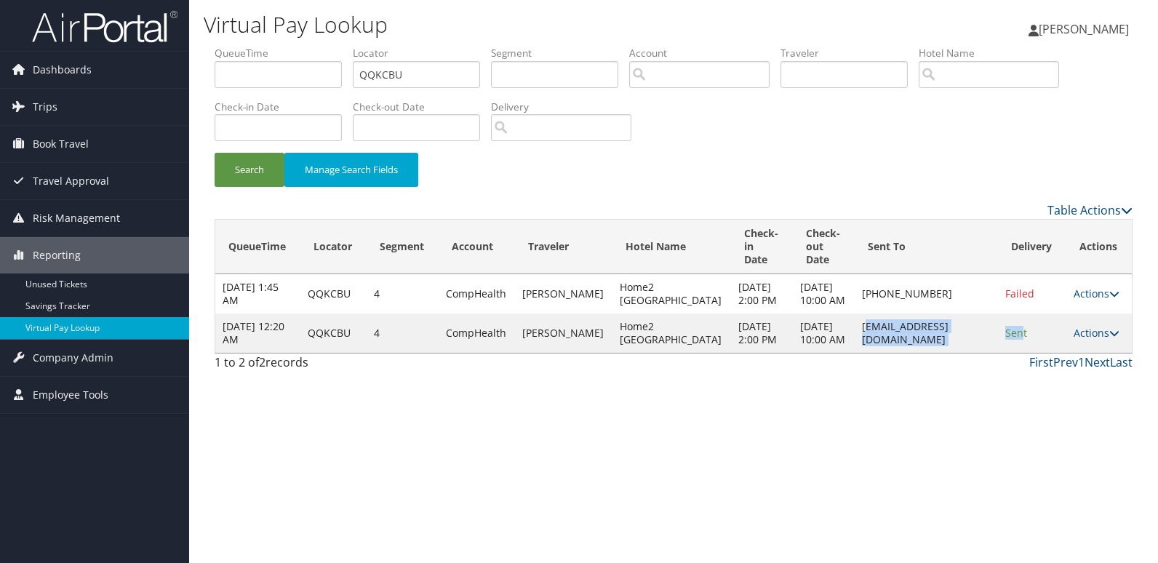
drag, startPoint x: 819, startPoint y: 357, endPoint x: 1011, endPoint y: 373, distance: 192.6
click at [1011, 353] on tr "[DATE] 12:20 AM QQKCBU 4 CompHealth [PERSON_NAME] Home2 [GEOGRAPHIC_DATA] [DATE…" at bounding box center [673, 332] width 916 height 39
drag, startPoint x: 1011, startPoint y: 373, endPoint x: 978, endPoint y: 413, distance: 51.7
click at [974, 438] on div "Virtual Pay Lookup [PERSON_NAME] [PERSON_NAME] My Settings Travel Agency Contac…" at bounding box center [673, 281] width 968 height 563
drag, startPoint x: 977, startPoint y: 380, endPoint x: 803, endPoint y: 394, distance: 174.4
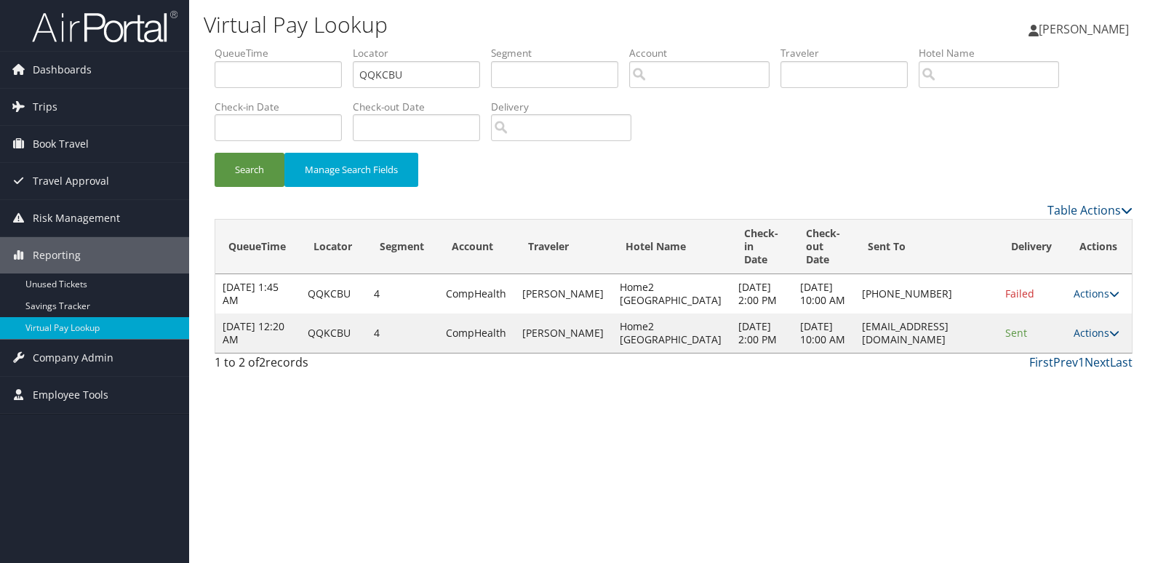
click at [803, 353] on tr "[DATE] 12:20 AM QQKCBU 4 CompHealth [PERSON_NAME] Home2 [GEOGRAPHIC_DATA] [DATE…" at bounding box center [673, 332] width 916 height 39
copy tr "[EMAIL_ADDRESS][DOMAIN_NAME]"
